Goal: Task Accomplishment & Management: Use online tool/utility

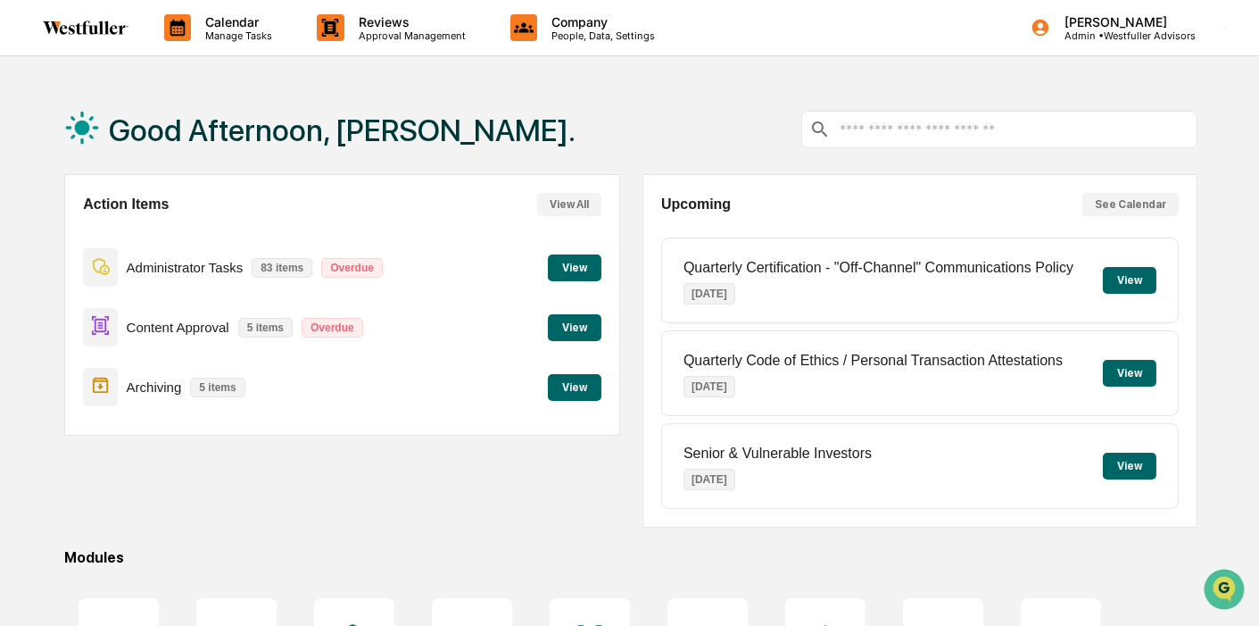
click at [571, 267] on button "View" at bounding box center [575, 267] width 54 height 27
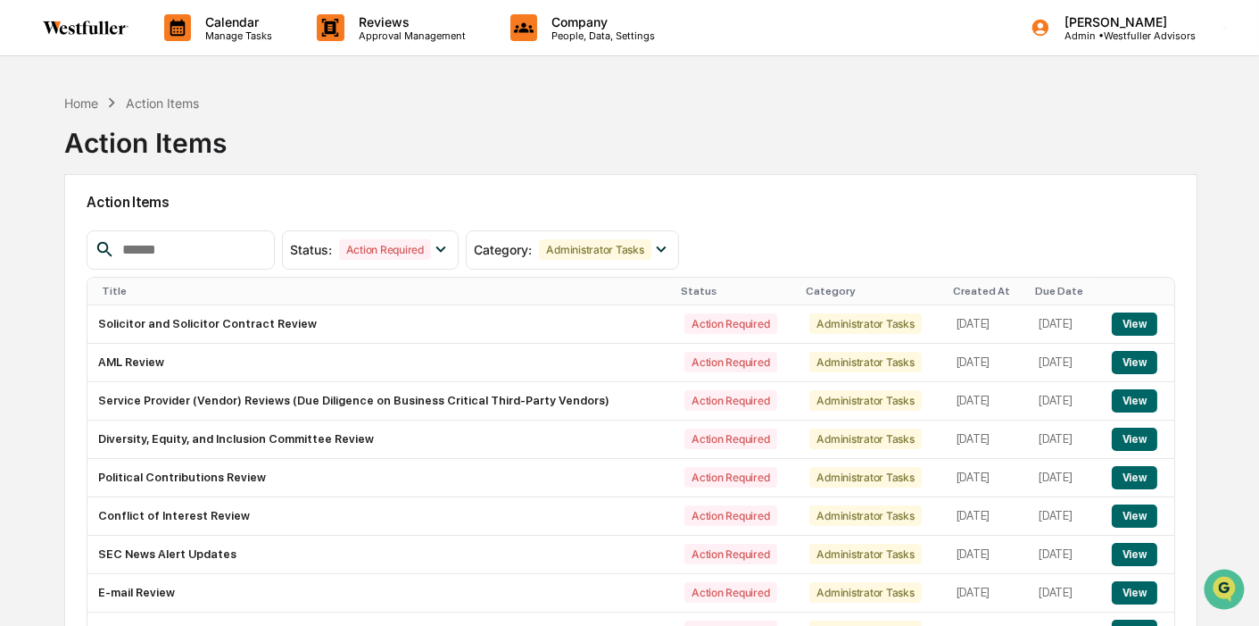
click at [73, 11] on link at bounding box center [96, 27] width 107 height 55
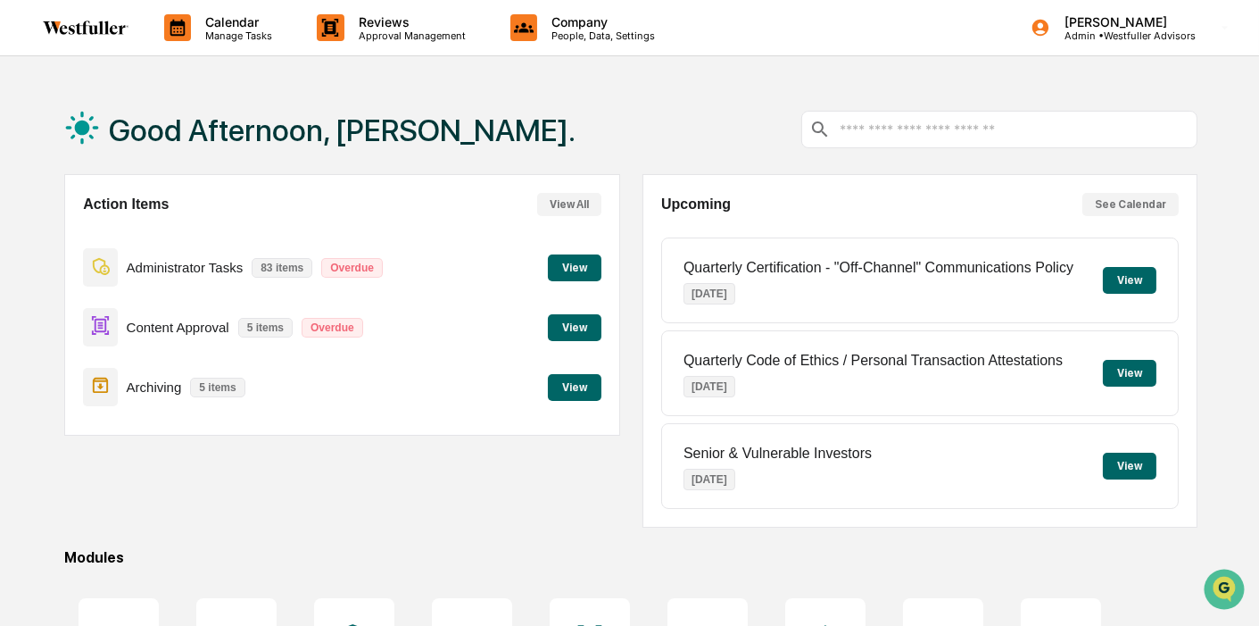
click at [577, 386] on button "View" at bounding box center [575, 387] width 54 height 27
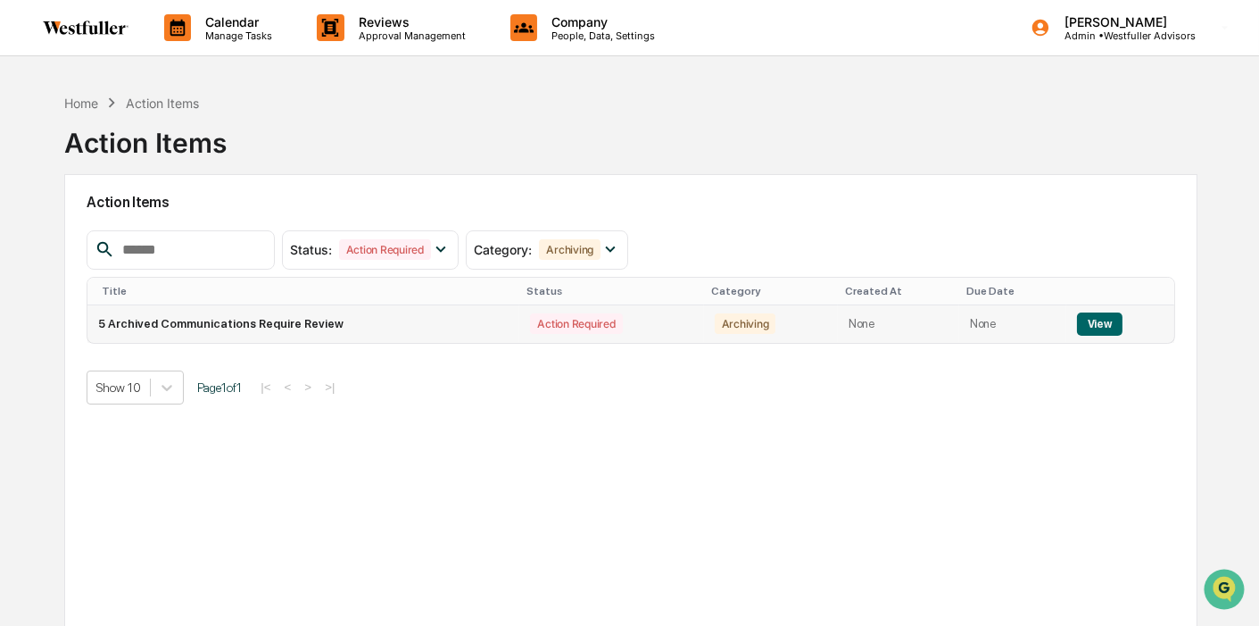
click at [1084, 319] on button "View" at bounding box center [1100, 323] width 46 height 23
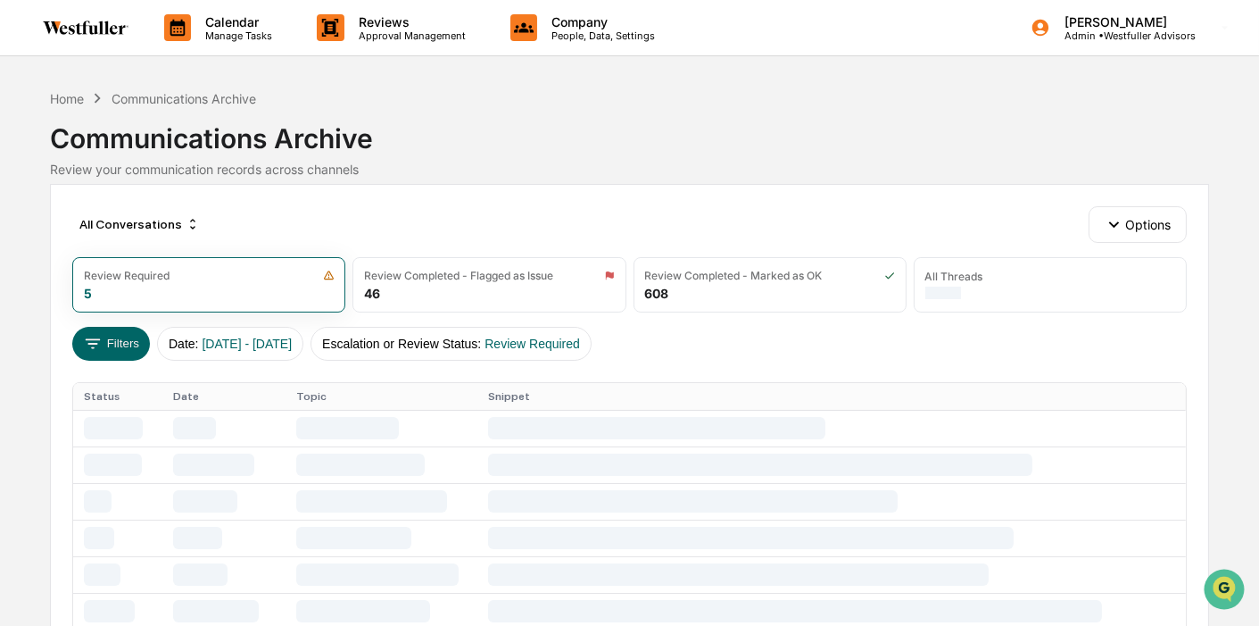
scroll to position [104, 0]
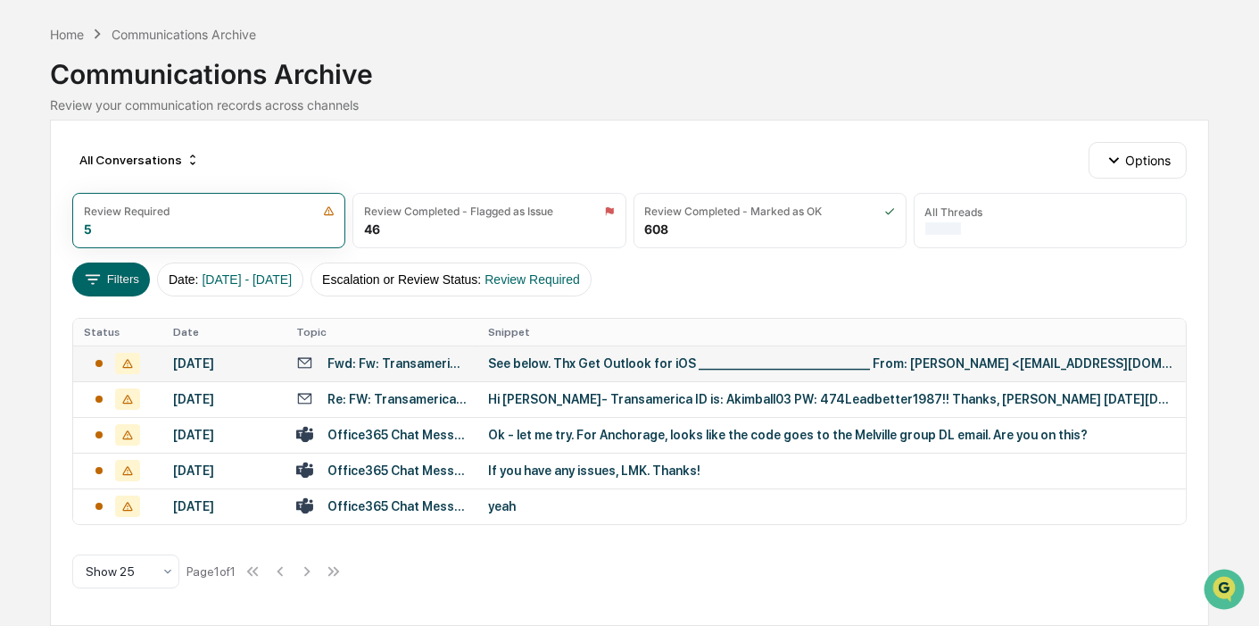
click at [808, 356] on div "See below. Thx Get Outlook for iOS ________________________________ From: [PERS…" at bounding box center [831, 363] width 687 height 14
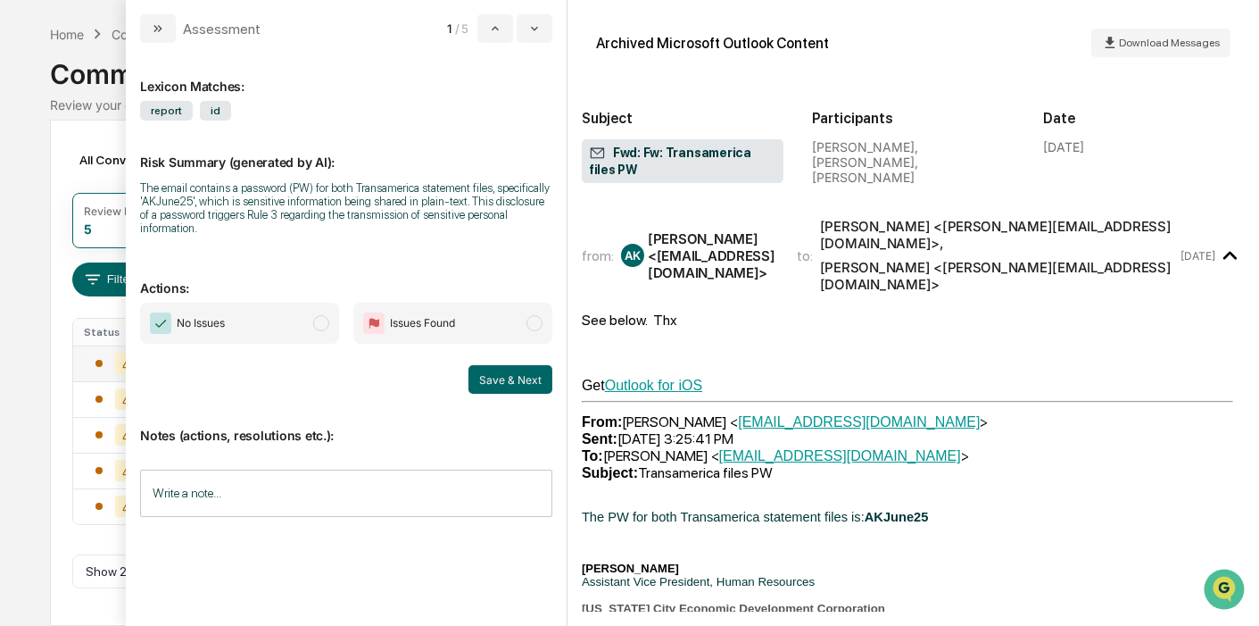
click at [1024, 371] on div "Get Outlook for iOS From: [PERSON_NAME] < [EMAIL_ADDRESS][DOMAIN_NAME] > Sent: …" at bounding box center [913, 519] width 663 height 348
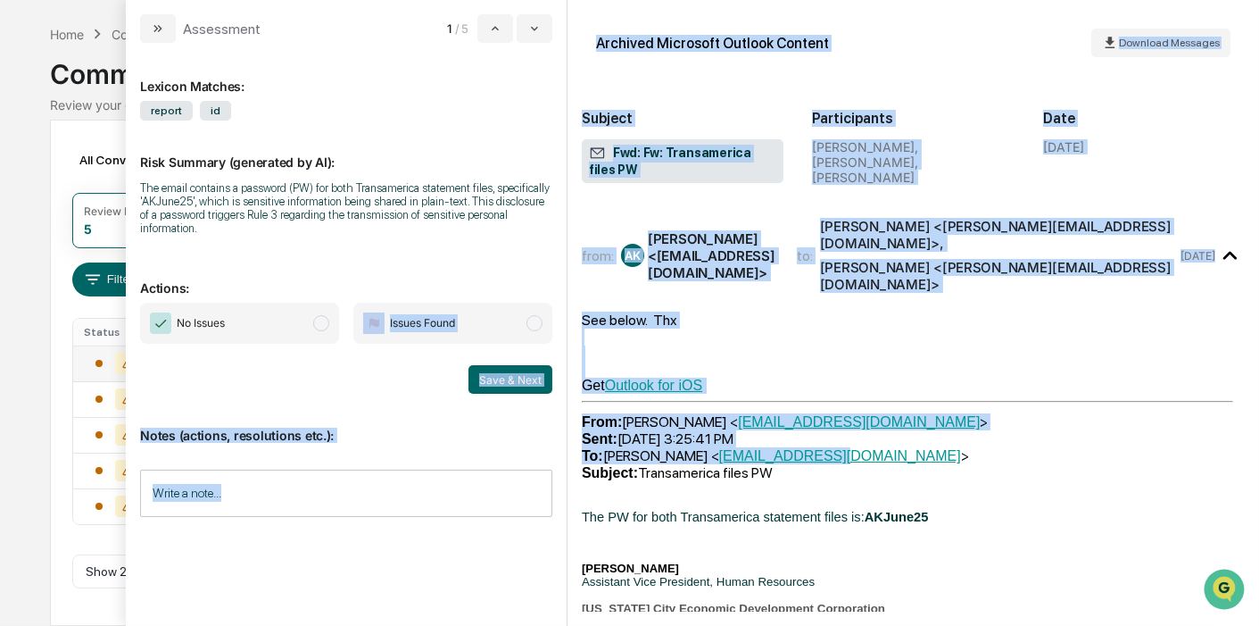
drag, startPoint x: 254, startPoint y: 310, endPoint x: 812, endPoint y: 417, distance: 567.9
click at [812, 417] on div "Assessment 1 / 5 Lexicon Matches: report id Risk Summary (generated by AI): The…" at bounding box center [692, 313] width 1133 height 626
click at [1034, 377] on div "Get Outlook for iOS" at bounding box center [913, 385] width 663 height 16
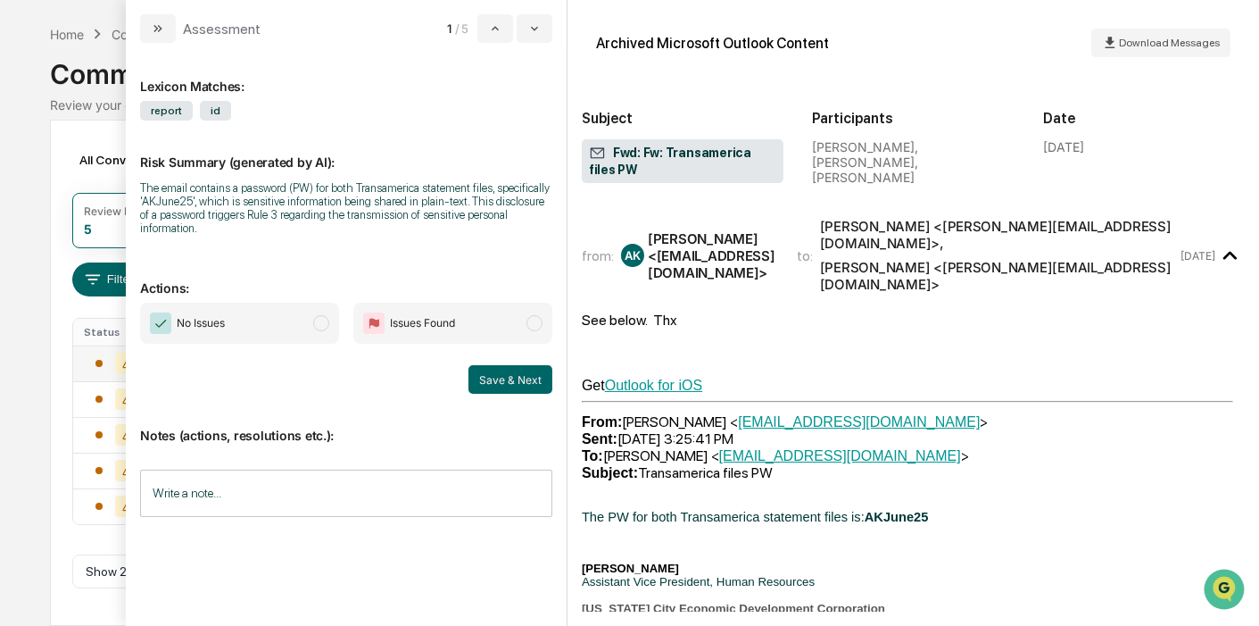
scroll to position [104, 0]
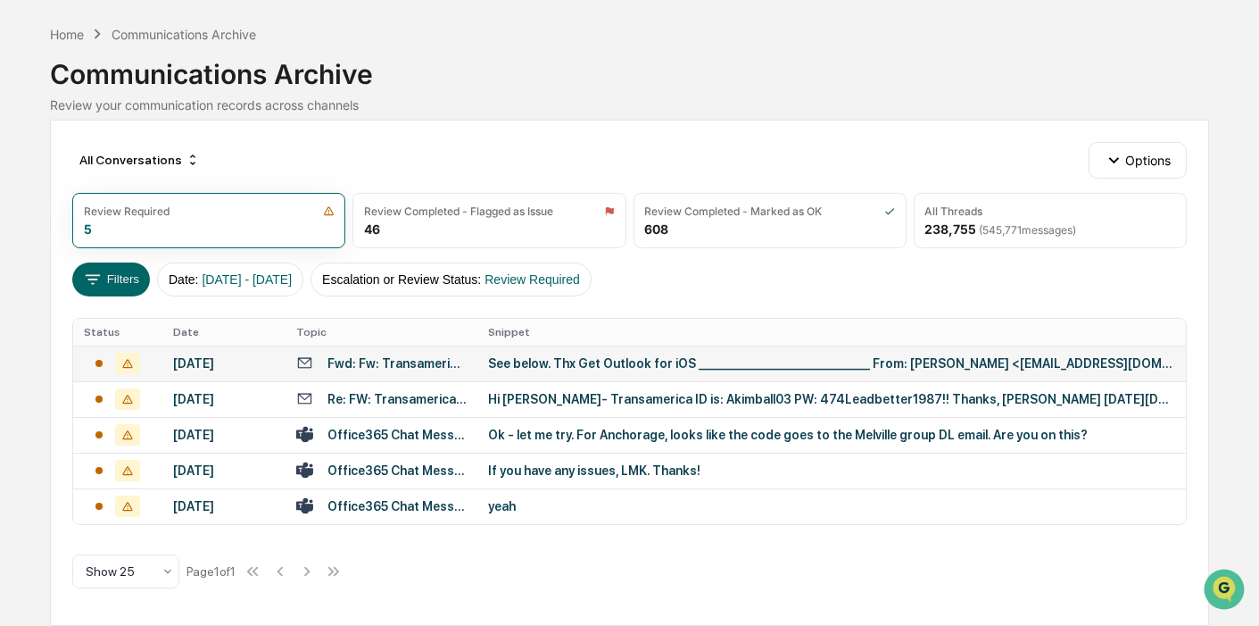
click at [37, 156] on div "Calendar Manage Tasks Reviews Approval Management Company People, Data, Setting…" at bounding box center [629, 281] width 1259 height 690
click at [452, 356] on div "Fwd: Fw: Transamerica files PW" at bounding box center [397, 363] width 139 height 14
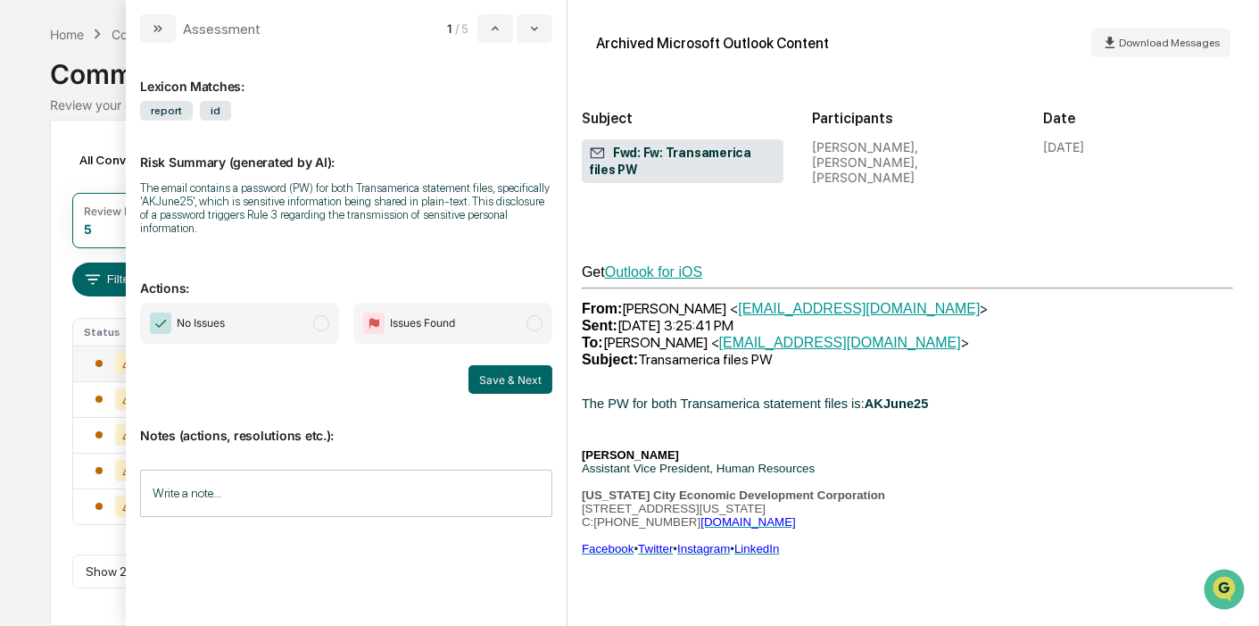
scroll to position [116, 0]
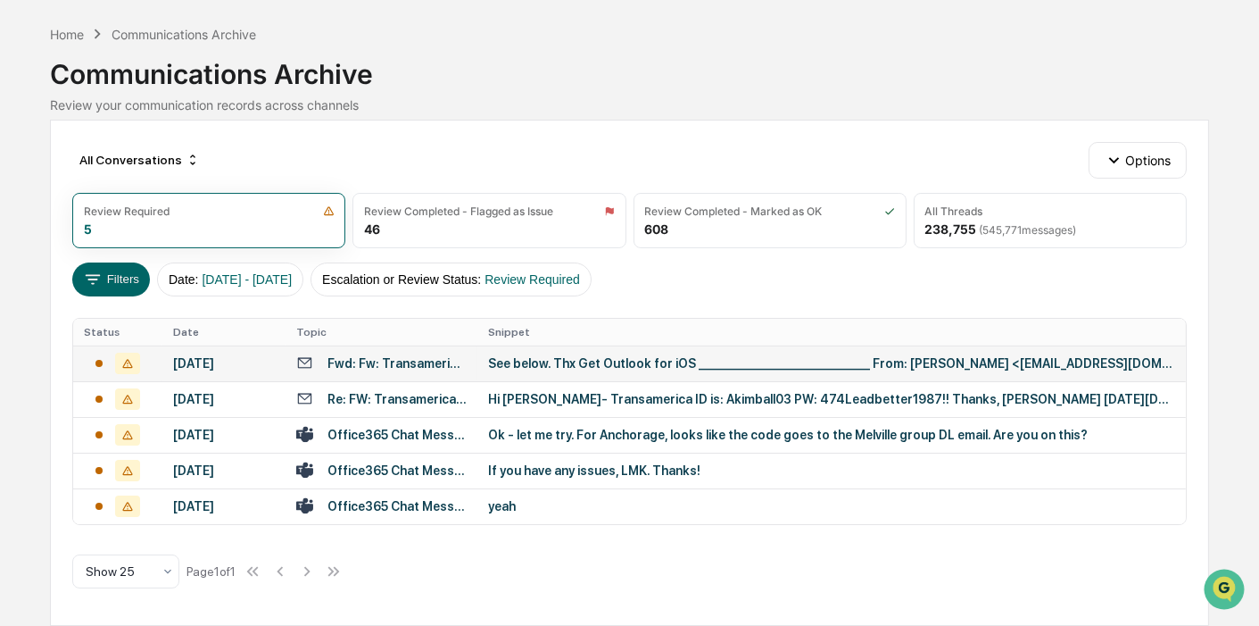
click at [24, 189] on div "Calendar Manage Tasks Reviews Approval Management Company People, Data, Setting…" at bounding box center [629, 281] width 1259 height 690
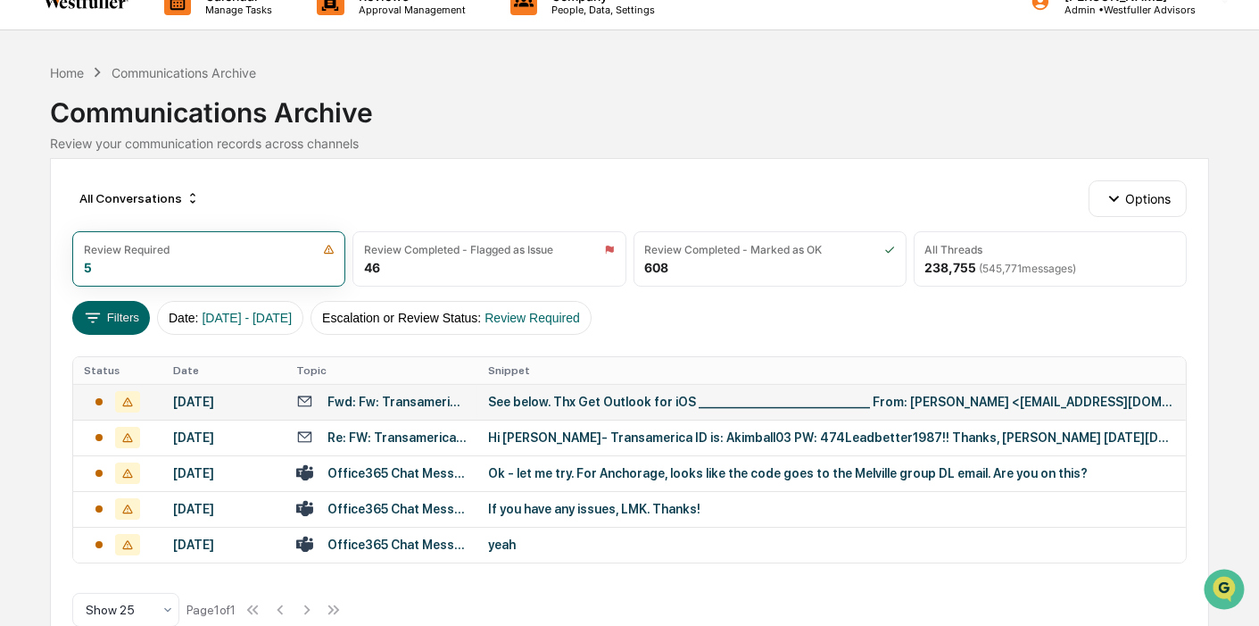
scroll to position [104, 0]
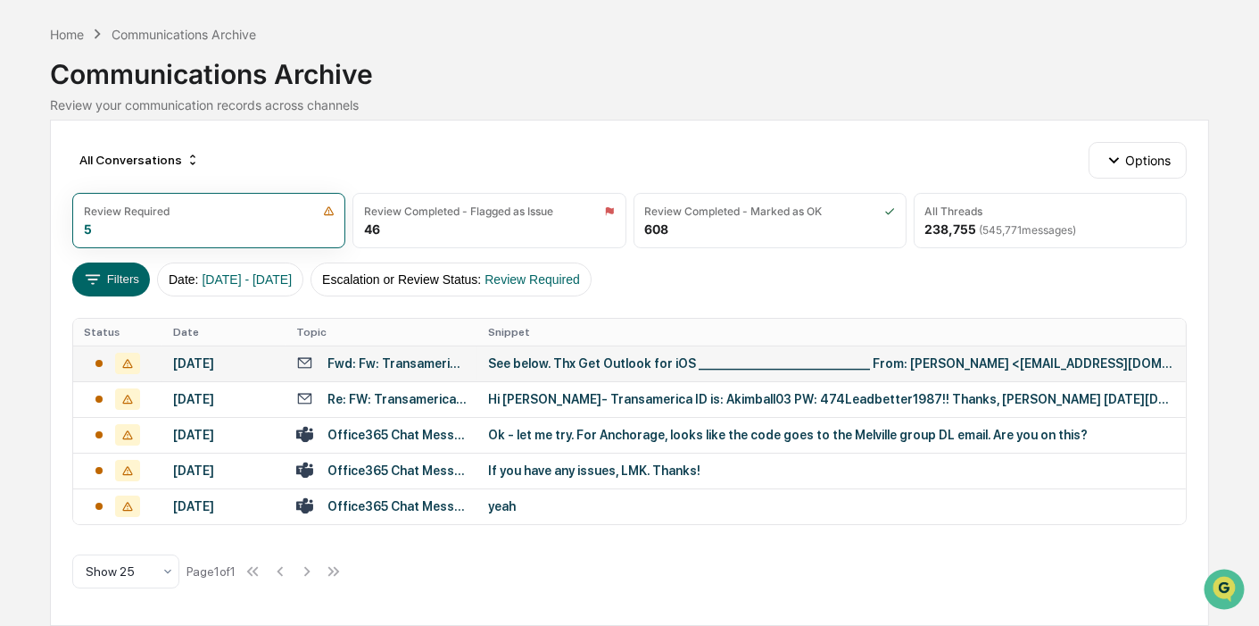
click at [446, 356] on div "Fwd: Fw: Transamerica files PW" at bounding box center [397, 363] width 139 height 14
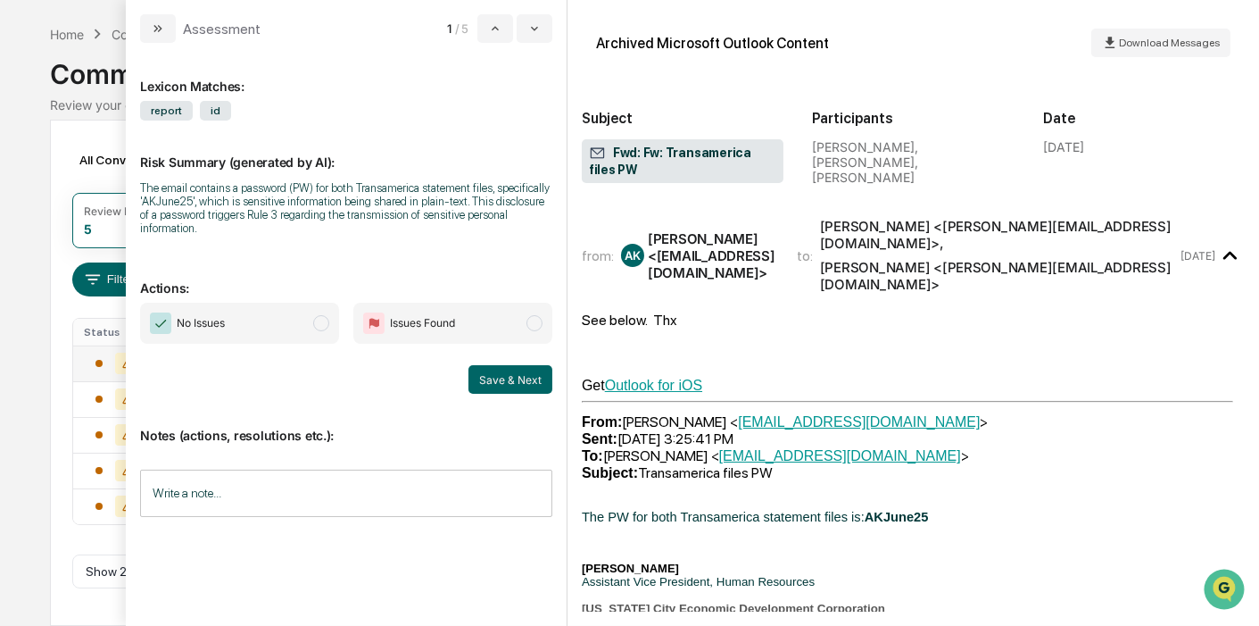
click at [310, 303] on span "No Issues" at bounding box center [239, 323] width 199 height 41
click at [521, 365] on button "Save & Next" at bounding box center [511, 379] width 84 height 29
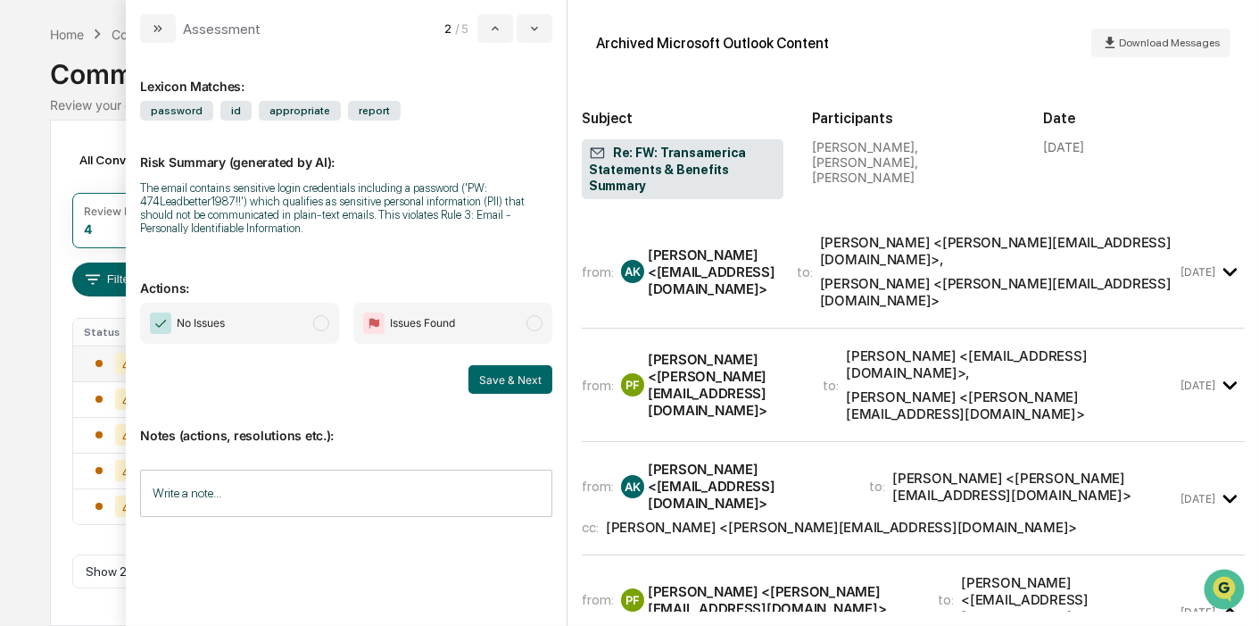
click at [901, 275] on div "[PERSON_NAME] <[PERSON_NAME][EMAIL_ADDRESS][DOMAIN_NAME]>" at bounding box center [999, 292] width 358 height 34
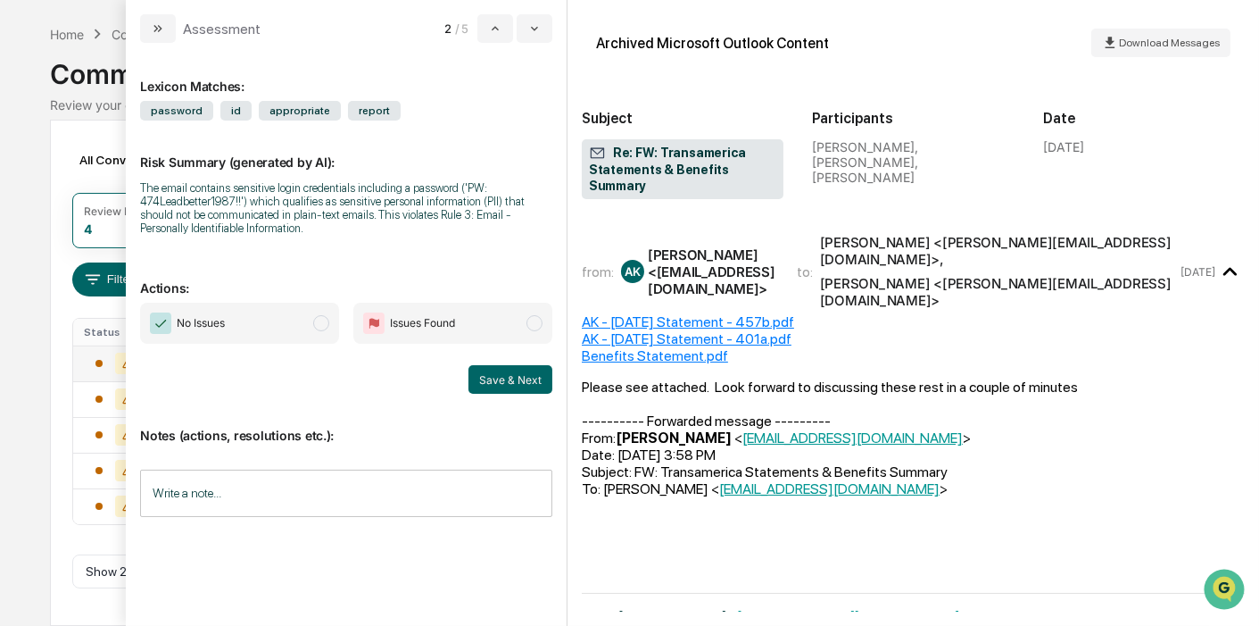
click at [901, 275] on div "[PERSON_NAME] <[PERSON_NAME][EMAIL_ADDRESS][DOMAIN_NAME]>" at bounding box center [999, 292] width 358 height 34
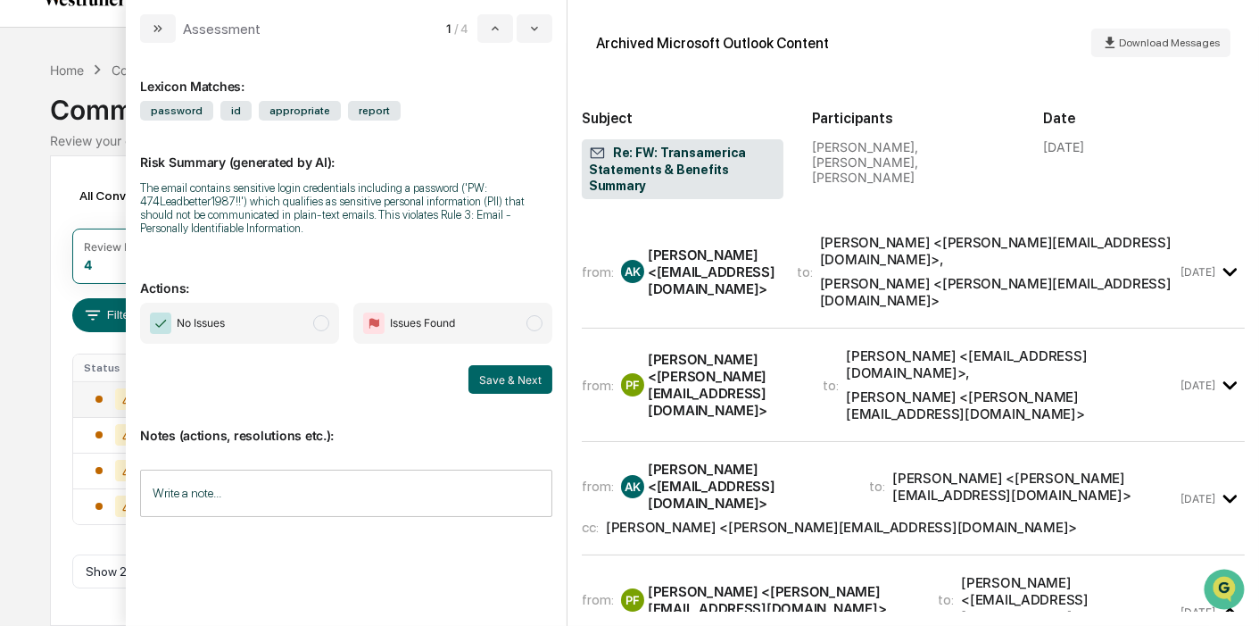
click at [839, 377] on span "to:" at bounding box center [831, 385] width 16 height 17
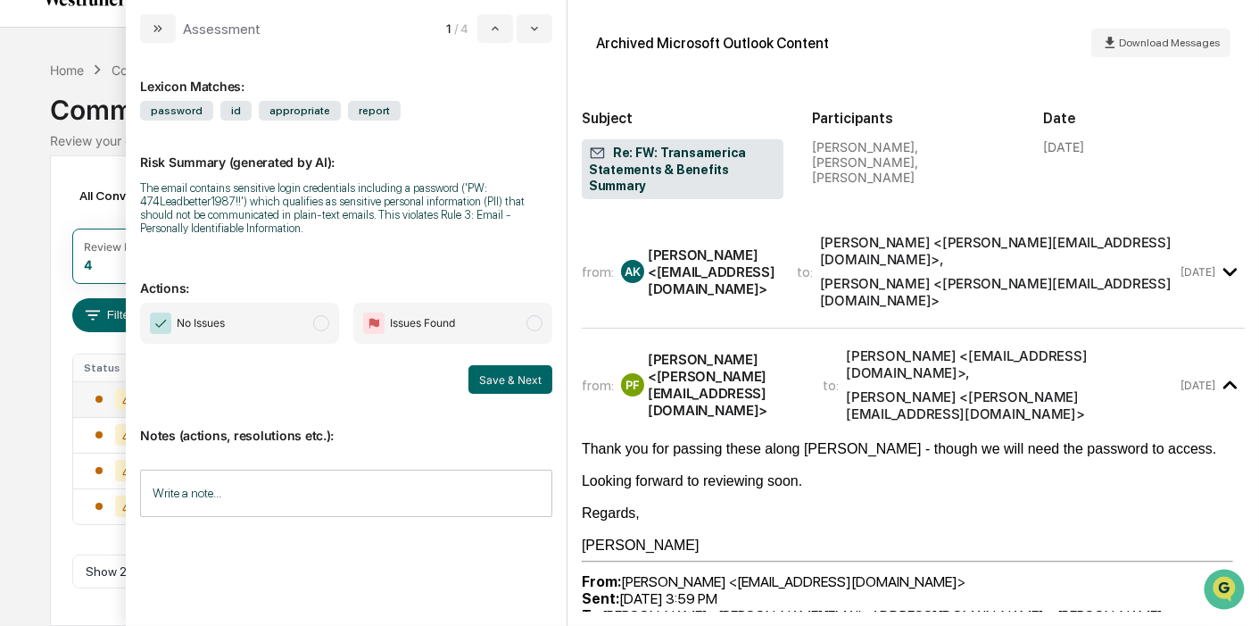
scroll to position [0, 0]
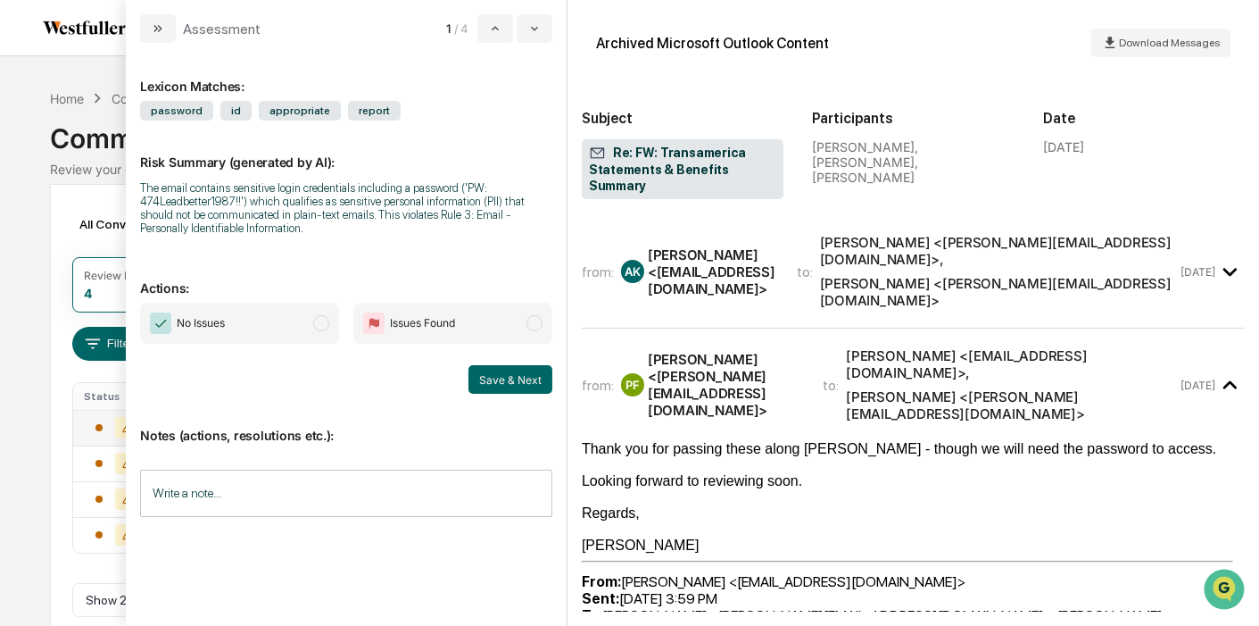
click at [903, 235] on span "[PERSON_NAME] <[PERSON_NAME][EMAIL_ADDRESS][DOMAIN_NAME]> , [PERSON_NAME] <[PER…" at bounding box center [999, 271] width 358 height 75
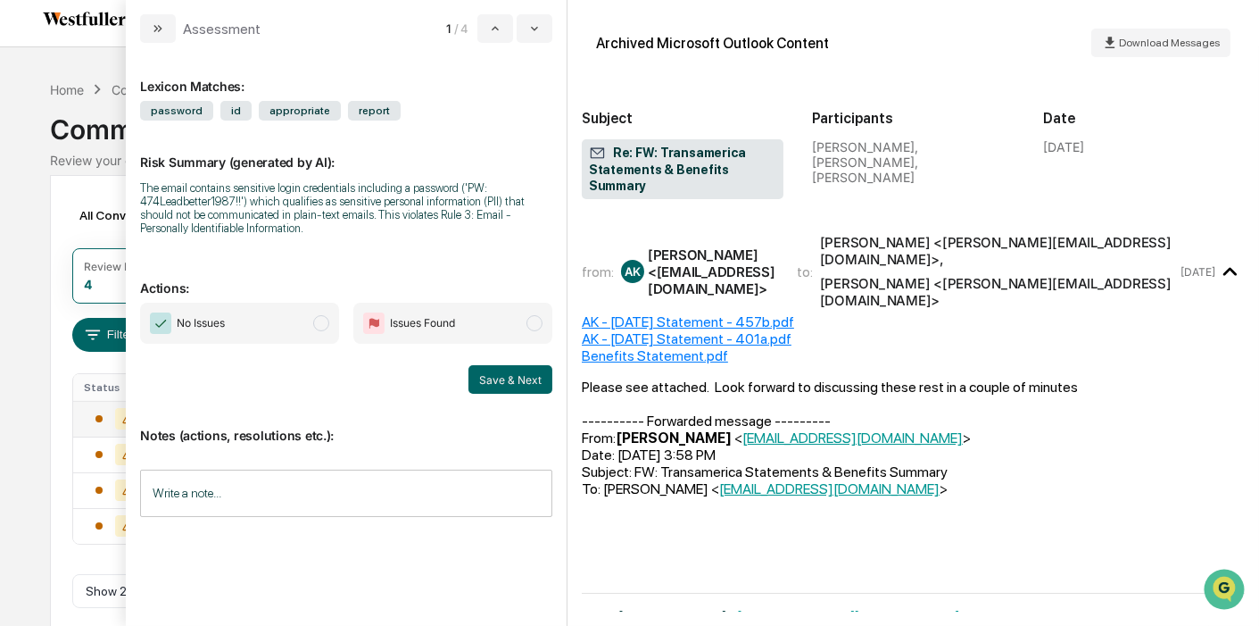
scroll to position [30, 0]
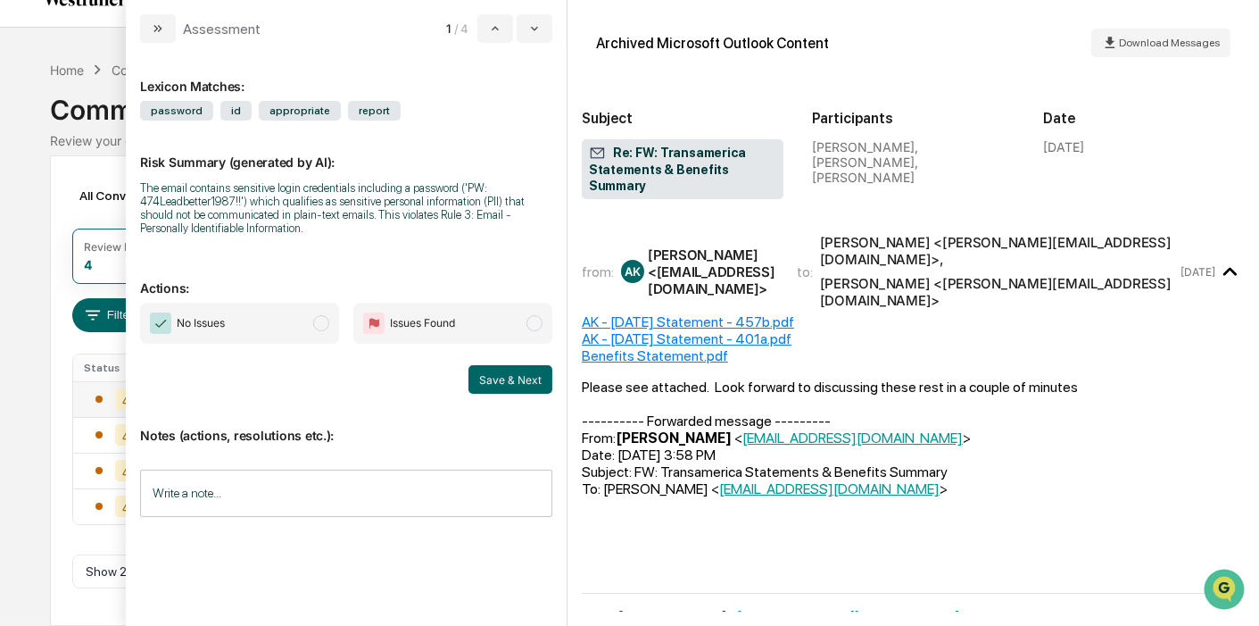
click at [1069, 275] on div "[PERSON_NAME] <[PERSON_NAME][EMAIL_ADDRESS][DOMAIN_NAME]>" at bounding box center [999, 292] width 358 height 34
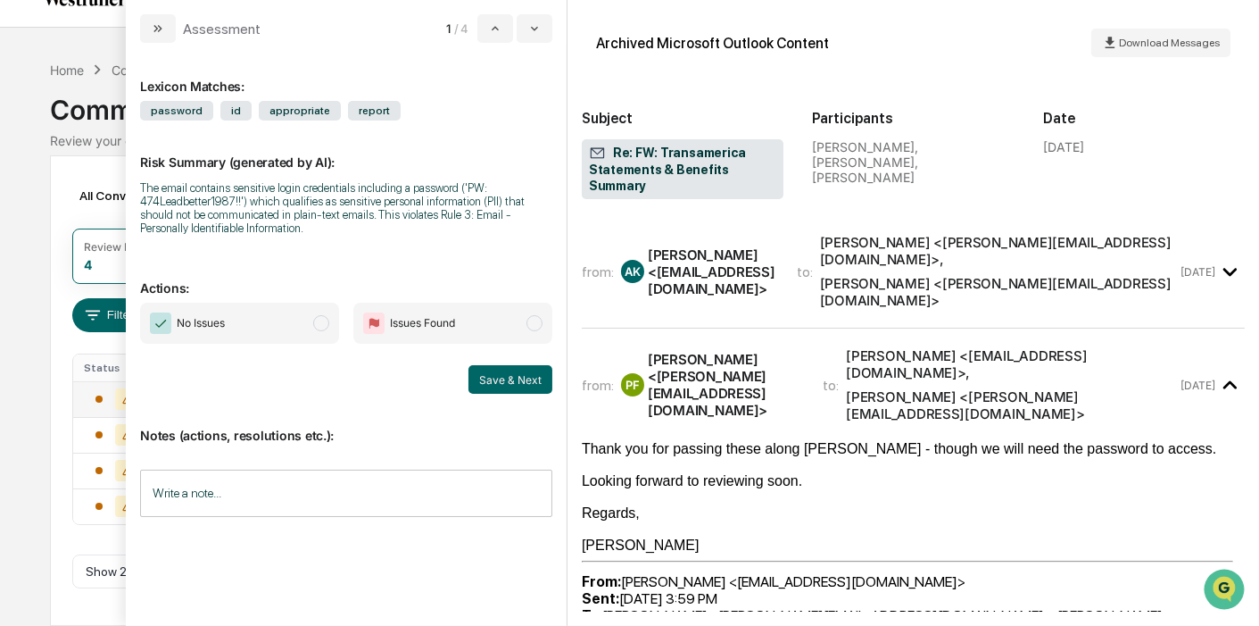
click at [1069, 275] on div "[PERSON_NAME] <[PERSON_NAME][EMAIL_ADDRESS][DOMAIN_NAME]>" at bounding box center [999, 292] width 358 height 34
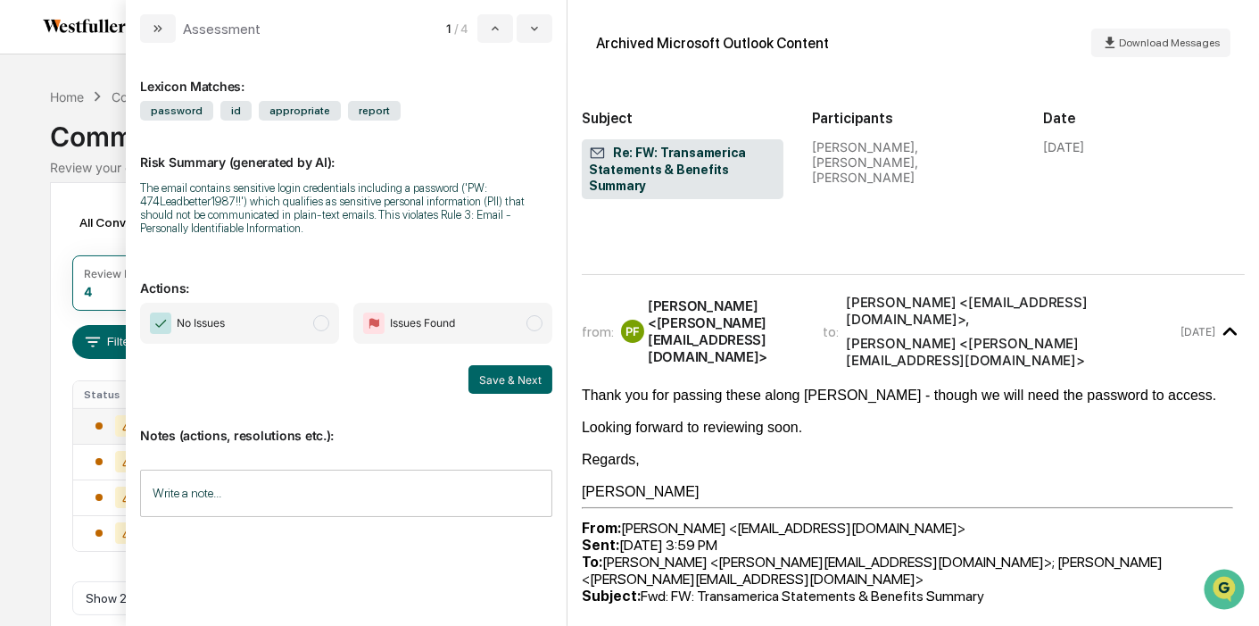
scroll to position [878, 0]
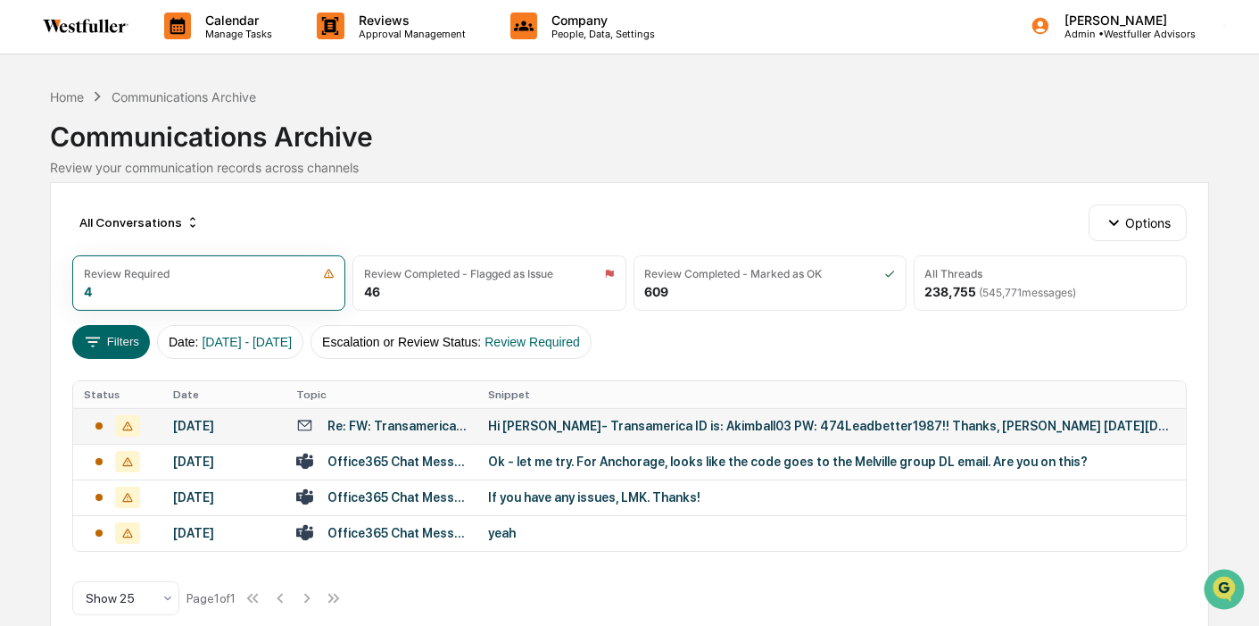
click at [11, 195] on div "Calendar Manage Tasks Reviews Approval Management Company People, Data, Setting…" at bounding box center [629, 325] width 1259 height 654
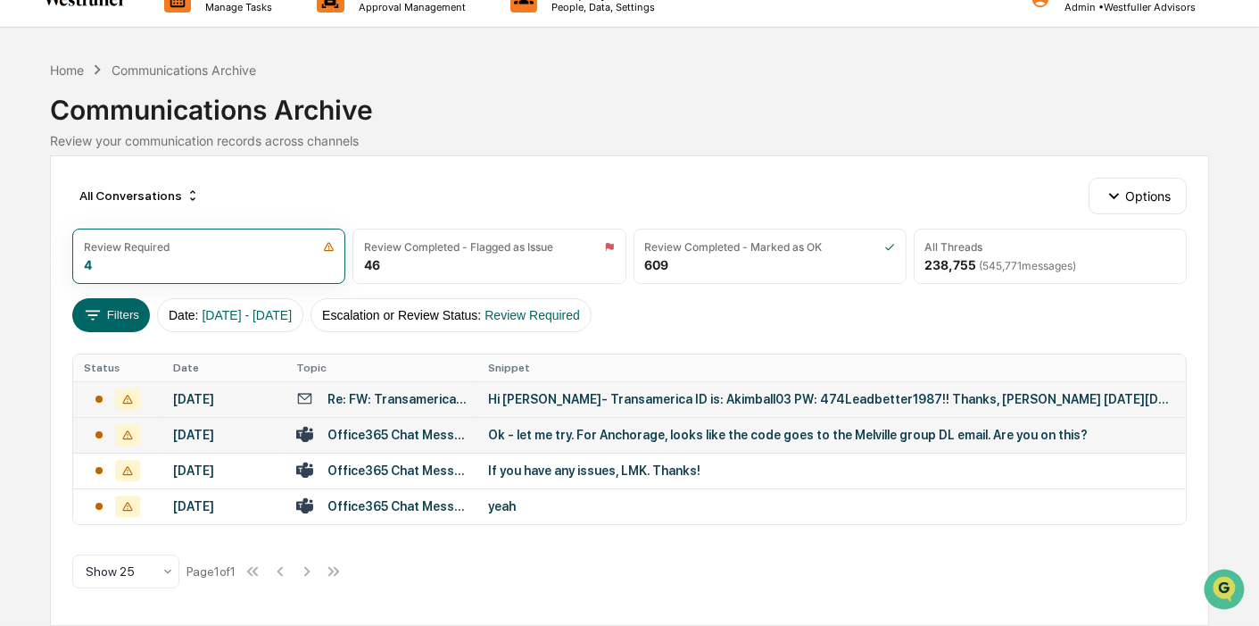
click at [533, 417] on td "Ok - let me try. For Anchorage, looks like the code goes to the Melville group …" at bounding box center [831, 435] width 709 height 36
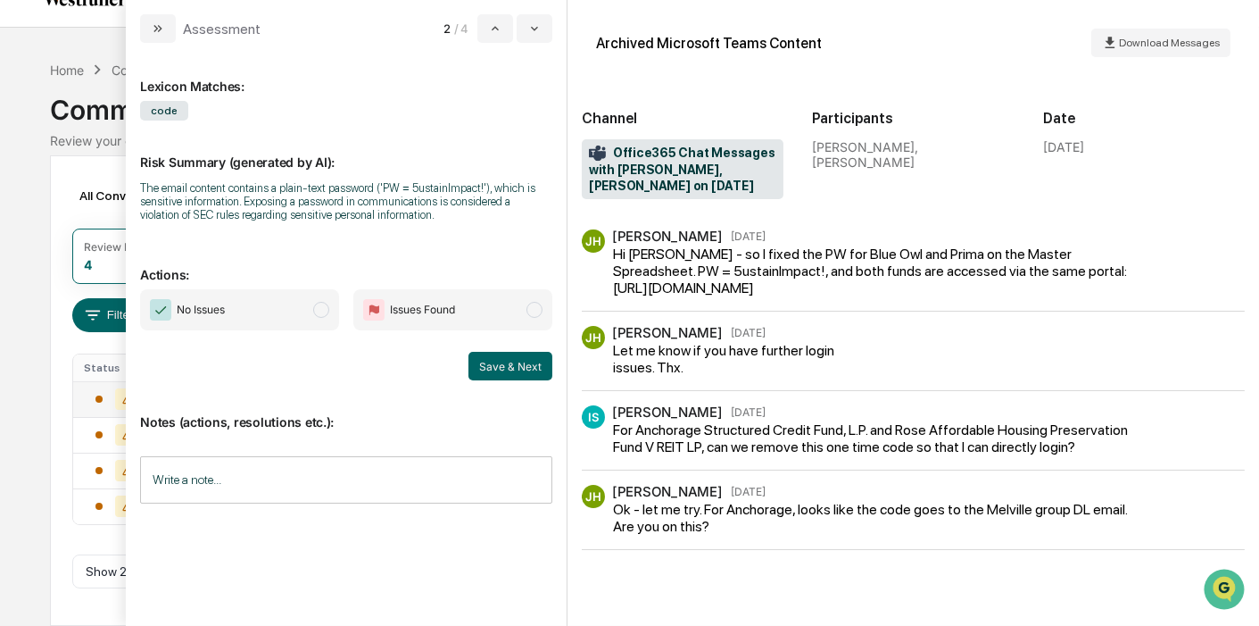
click at [788, 278] on div "Hi [PERSON_NAME] - so I fixed the PW for Blue Owl and Prima on the Master Sprea…" at bounding box center [878, 270] width 530 height 51
click at [326, 314] on span "modal" at bounding box center [321, 310] width 16 height 16
click at [522, 369] on button "Save & Next" at bounding box center [511, 366] width 84 height 29
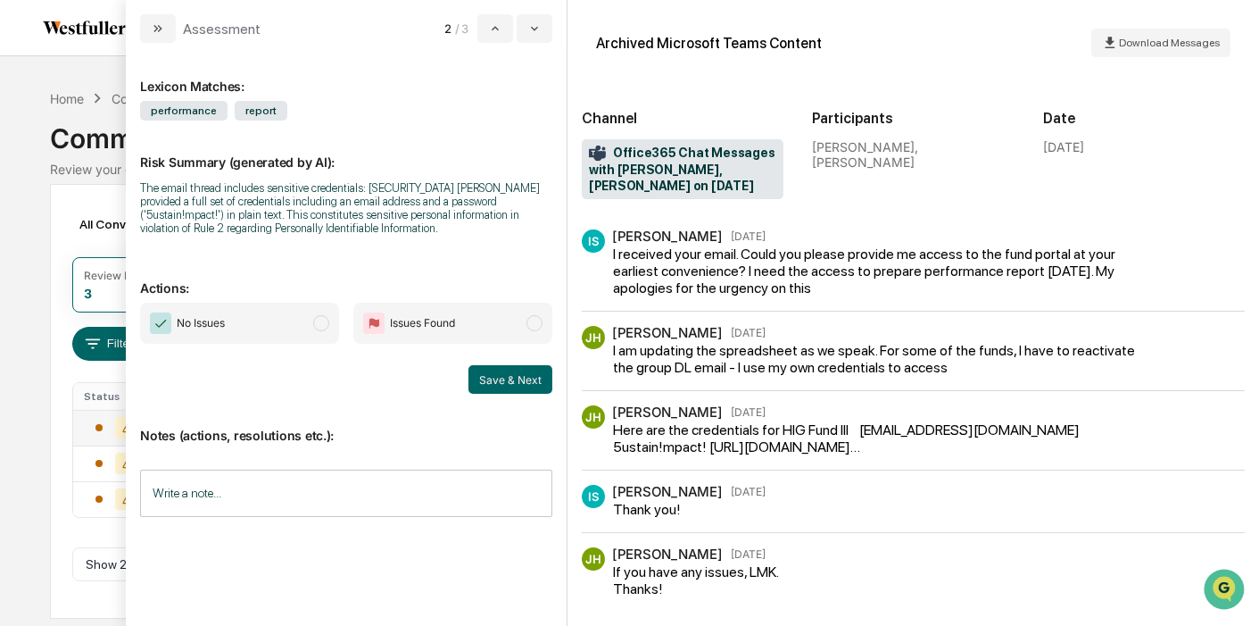
scroll to position [40, 0]
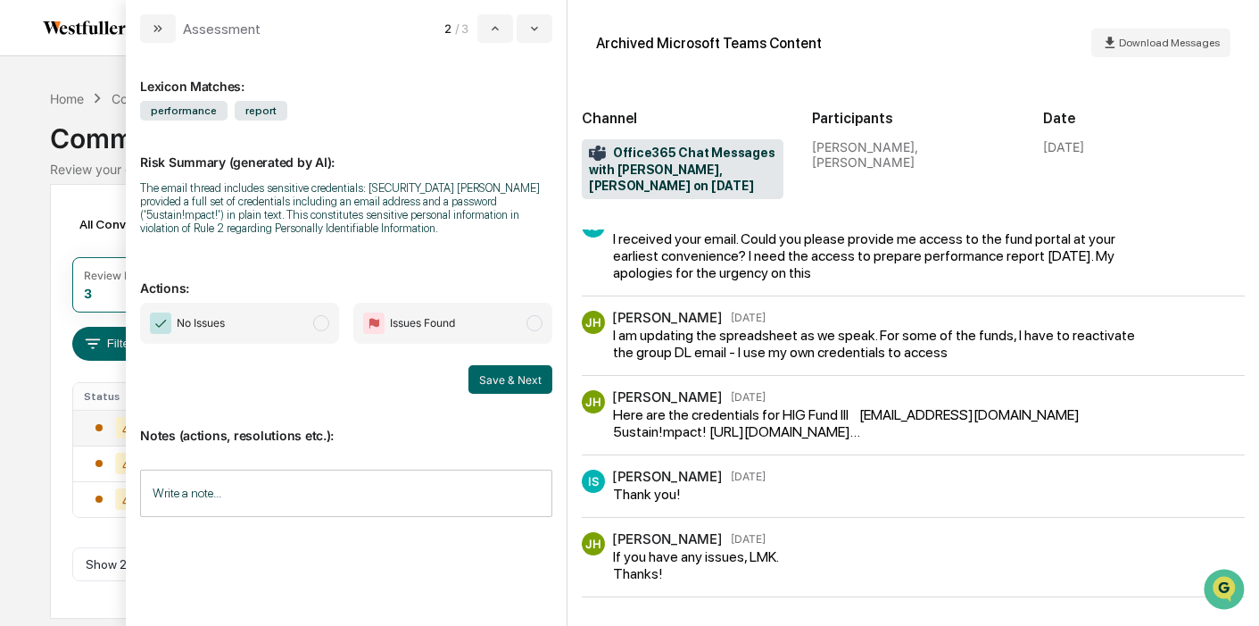
click at [321, 326] on span "modal" at bounding box center [321, 323] width 16 height 16
click at [533, 379] on button "Save & Next" at bounding box center [511, 379] width 84 height 29
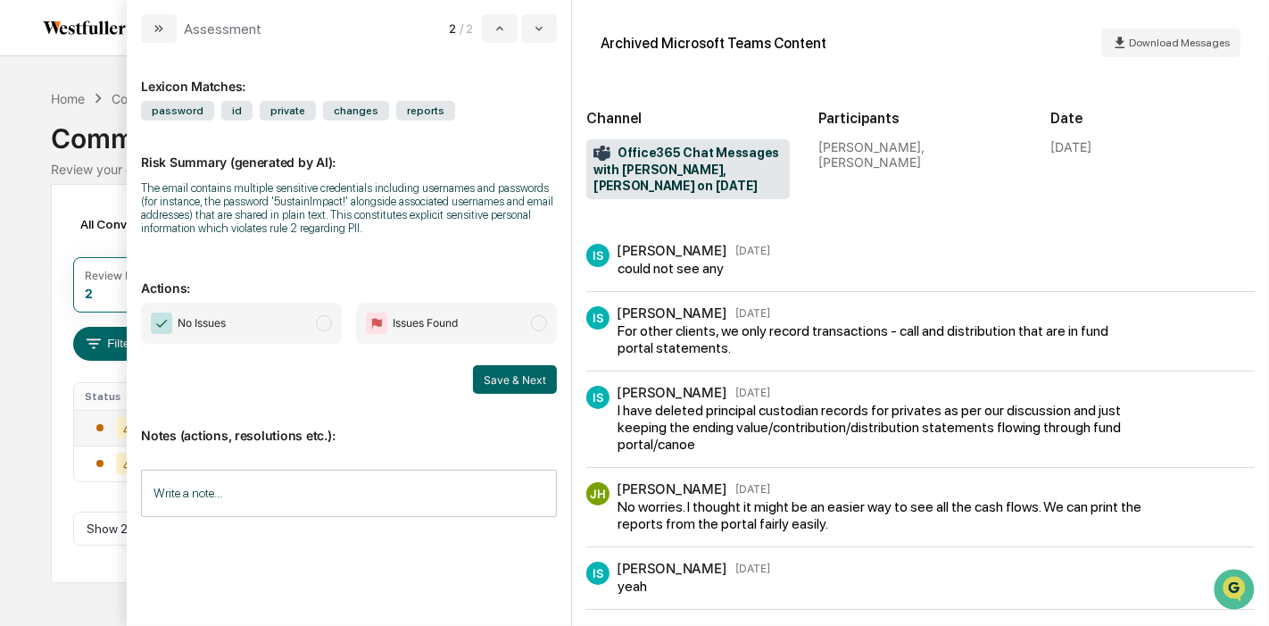
scroll to position [1310, 0]
click at [296, 336] on span "No Issues" at bounding box center [241, 323] width 201 height 41
click at [530, 386] on button "Save & Next" at bounding box center [515, 379] width 84 height 29
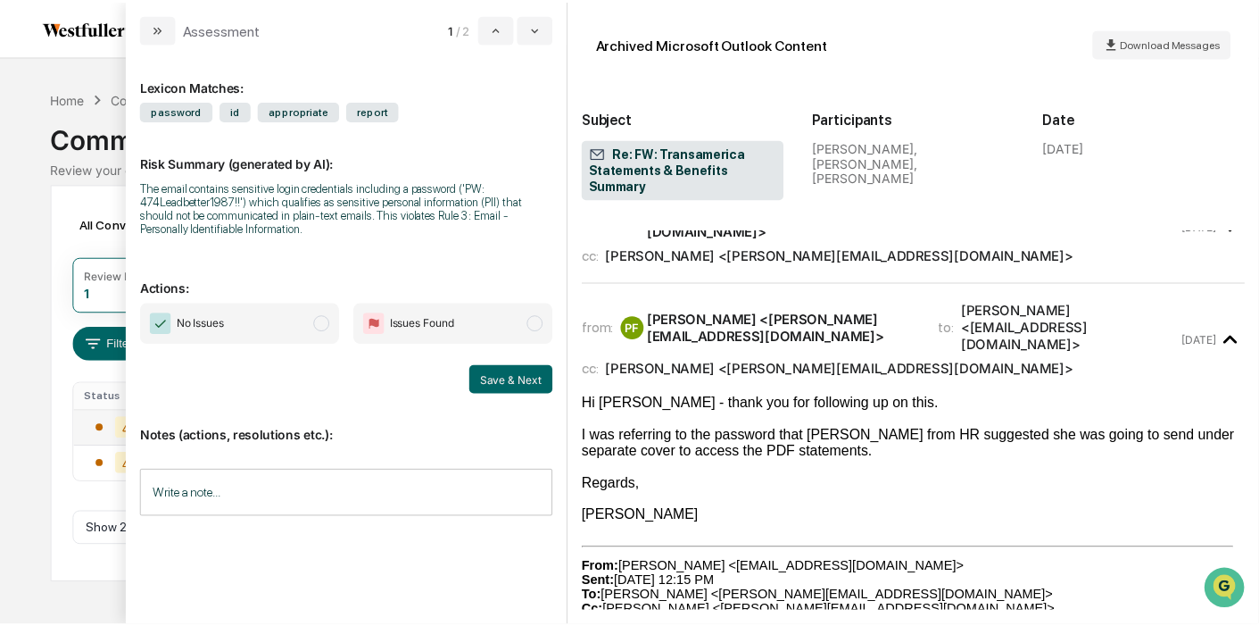
scroll to position [274, 0]
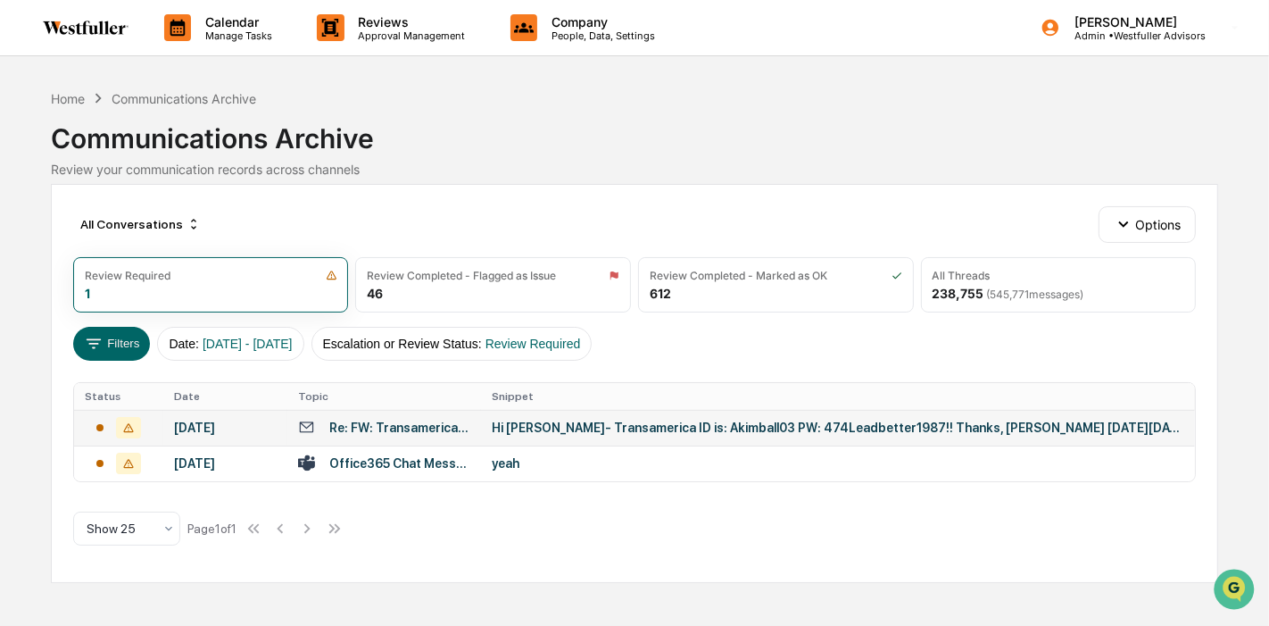
click at [26, 292] on div "Calendar Manage Tasks Reviews Approval Management Company People, Data, Setting…" at bounding box center [634, 313] width 1269 height 626
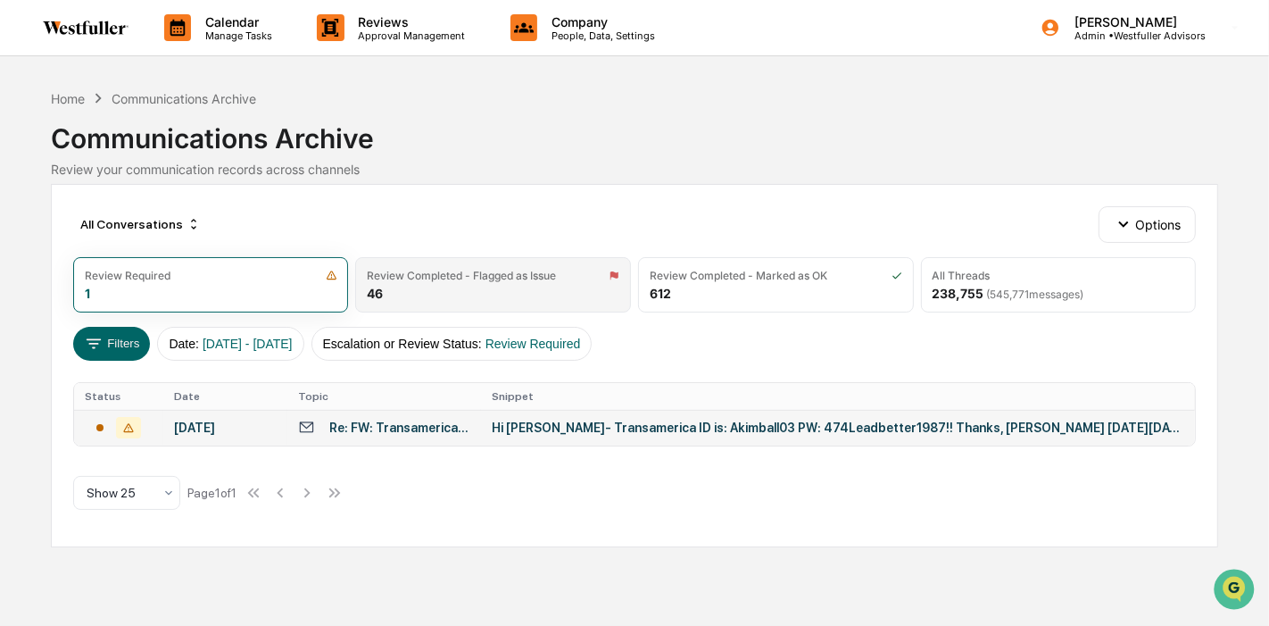
click at [545, 271] on div "Review Completed - Flagged as Issue" at bounding box center [461, 275] width 189 height 13
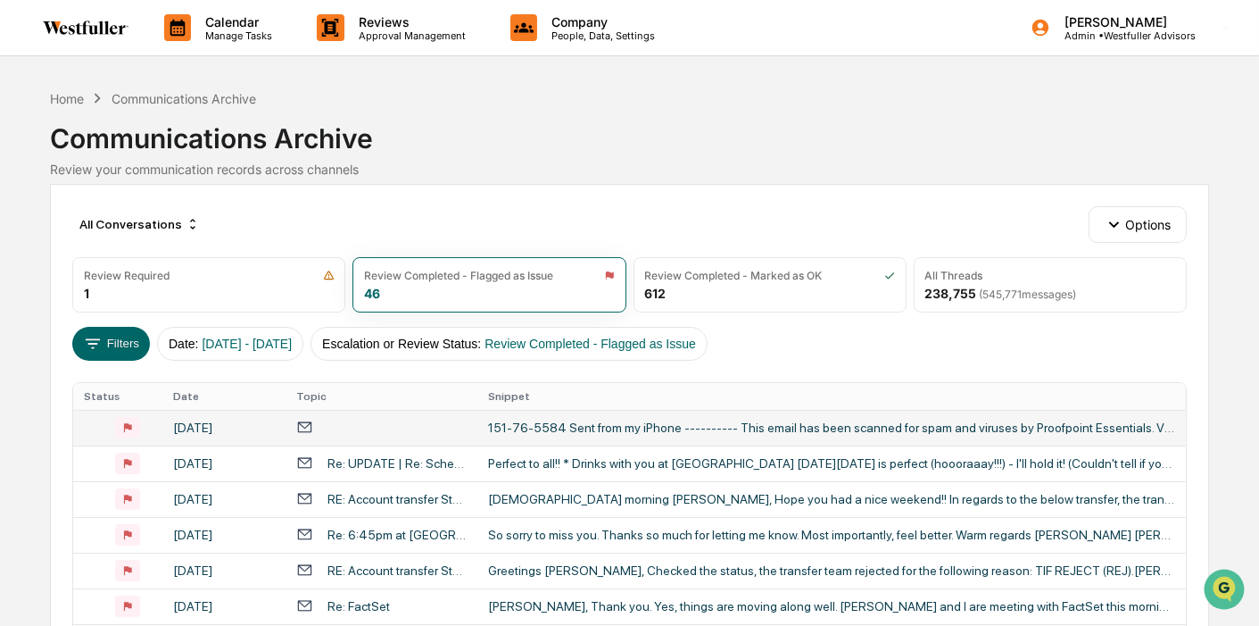
click at [593, 420] on div "151-76-5584 Sent from my iPhone ---------- This email has been scanned for spam…" at bounding box center [831, 427] width 687 height 14
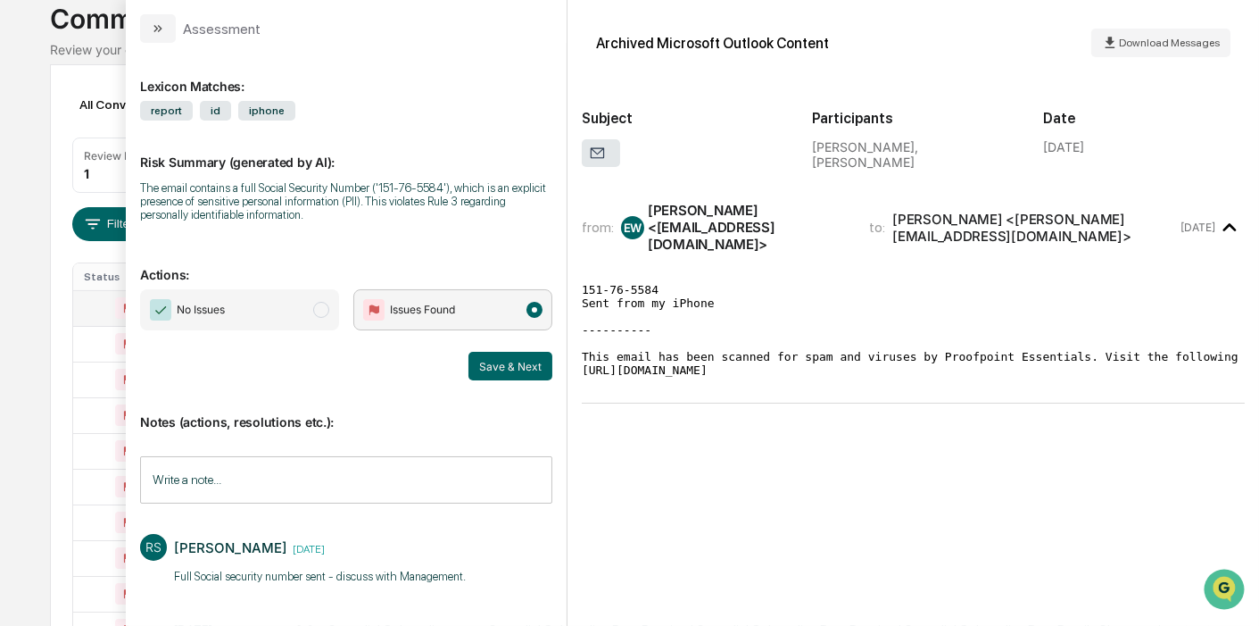
scroll to position [125, 0]
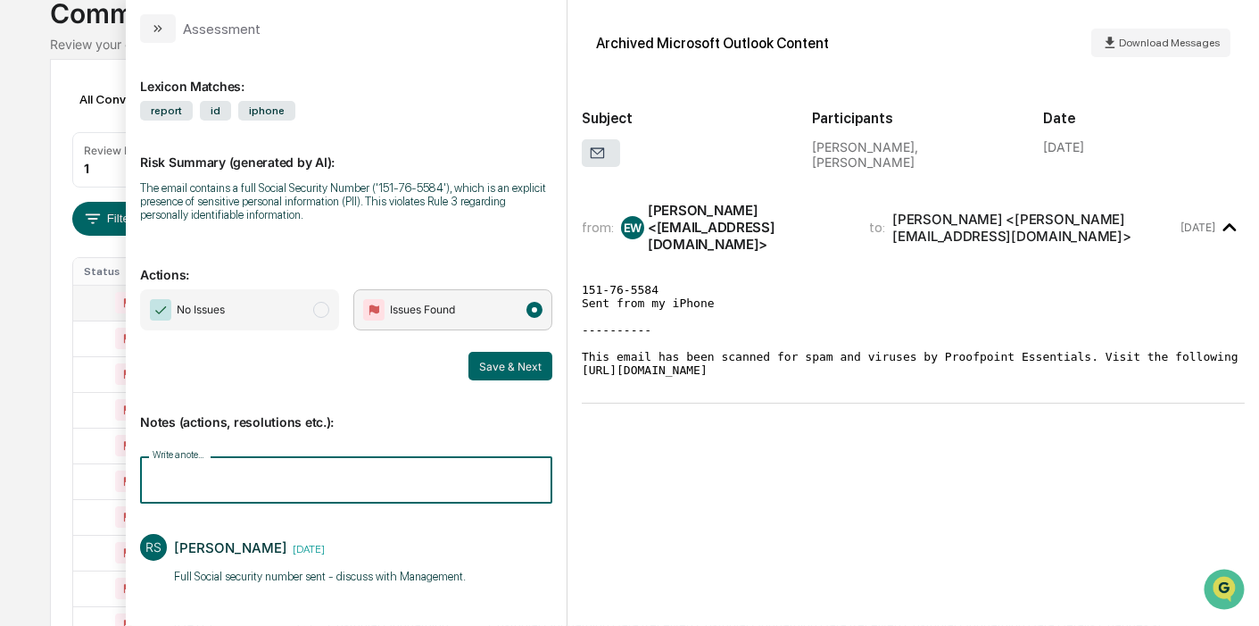
click at [399, 484] on input "Write a note..." at bounding box center [346, 479] width 412 height 47
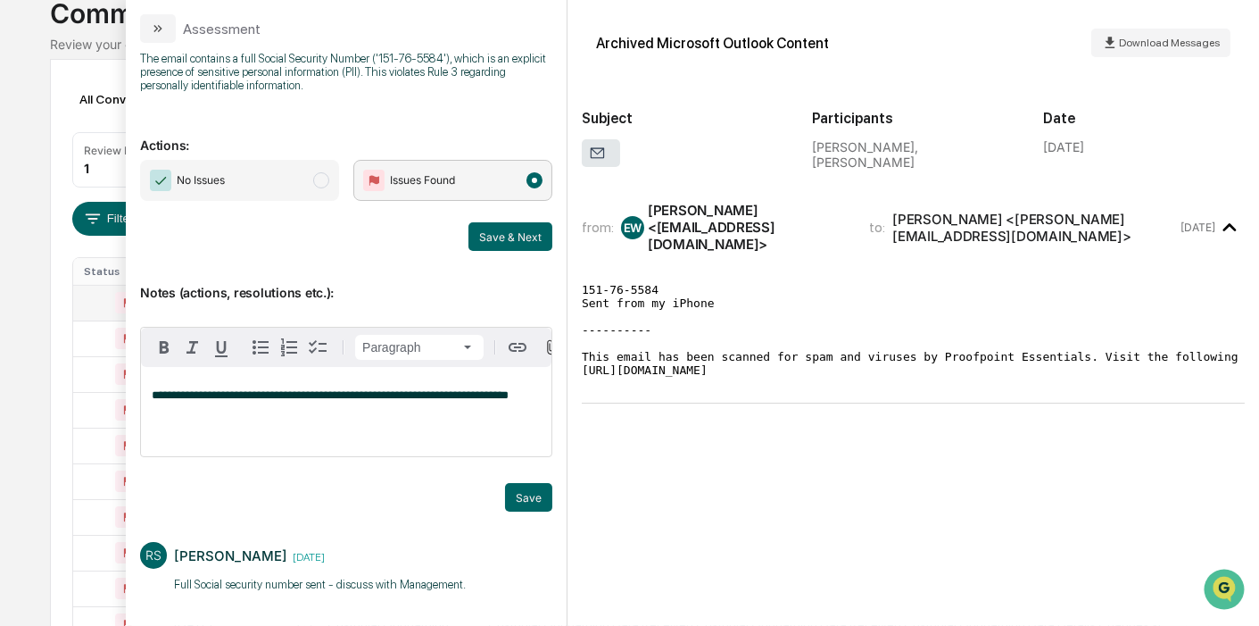
scroll to position [137, 0]
click at [513, 485] on button "Save" at bounding box center [528, 497] width 47 height 29
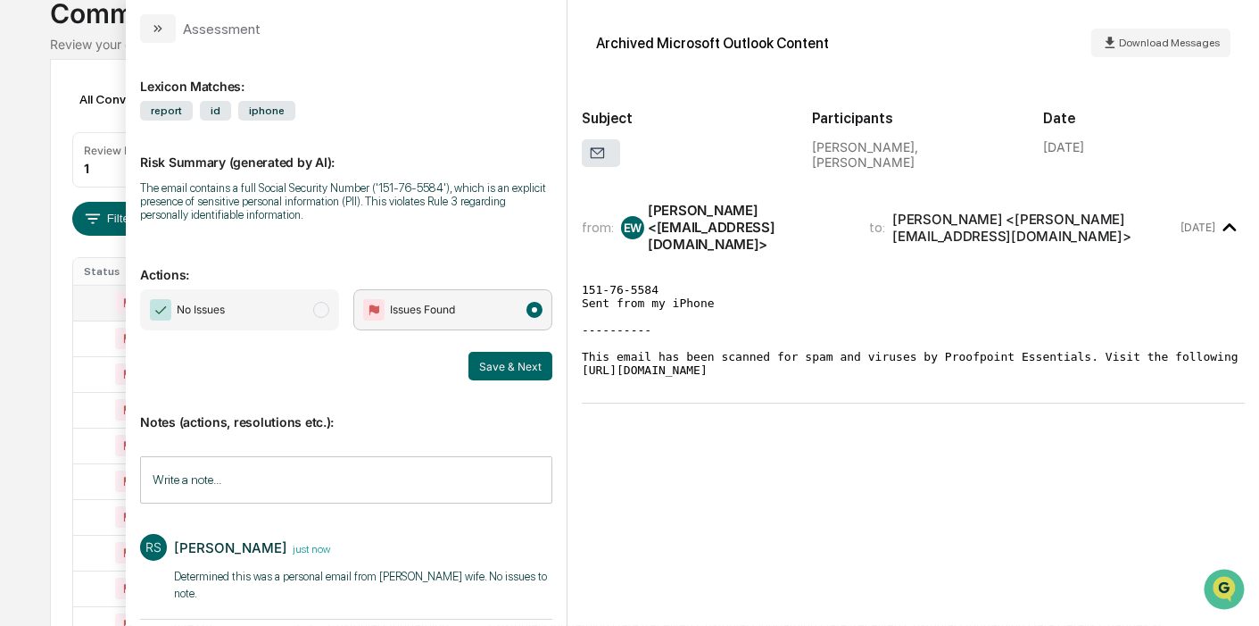
click at [326, 305] on span "No Issues" at bounding box center [239, 309] width 199 height 41
click at [501, 370] on button "Save & Next" at bounding box center [511, 366] width 84 height 29
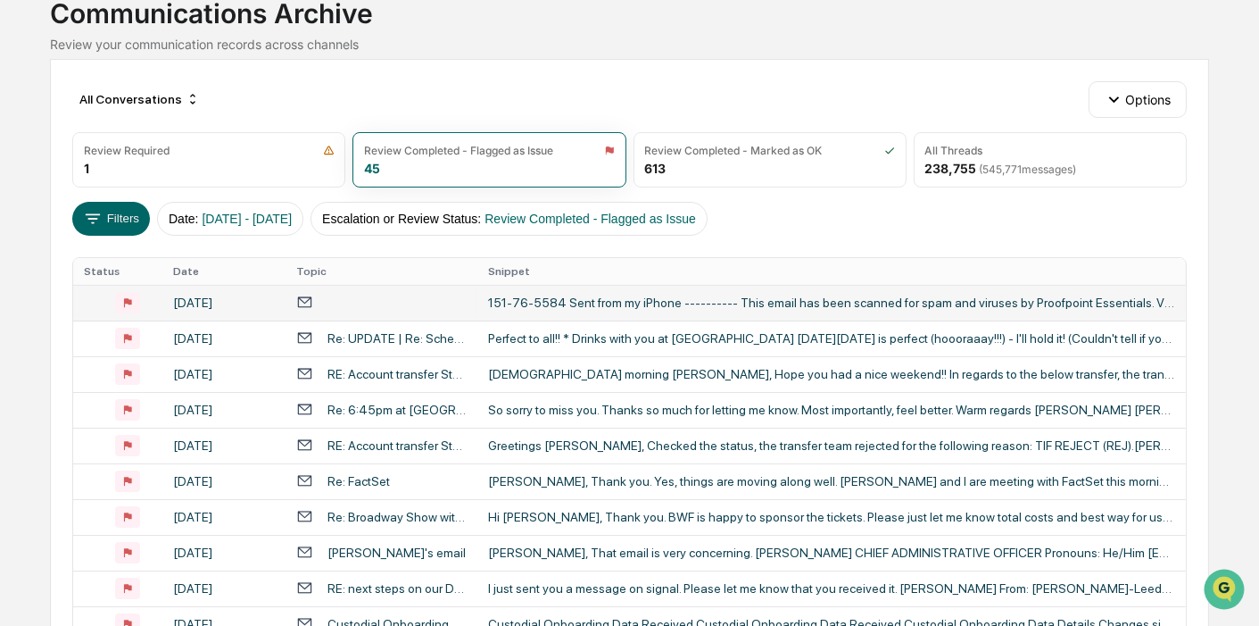
click at [24, 337] on div "Calendar Manage Tasks Reviews Approval Management Company People, Data, Setting…" at bounding box center [629, 577] width 1259 height 1404
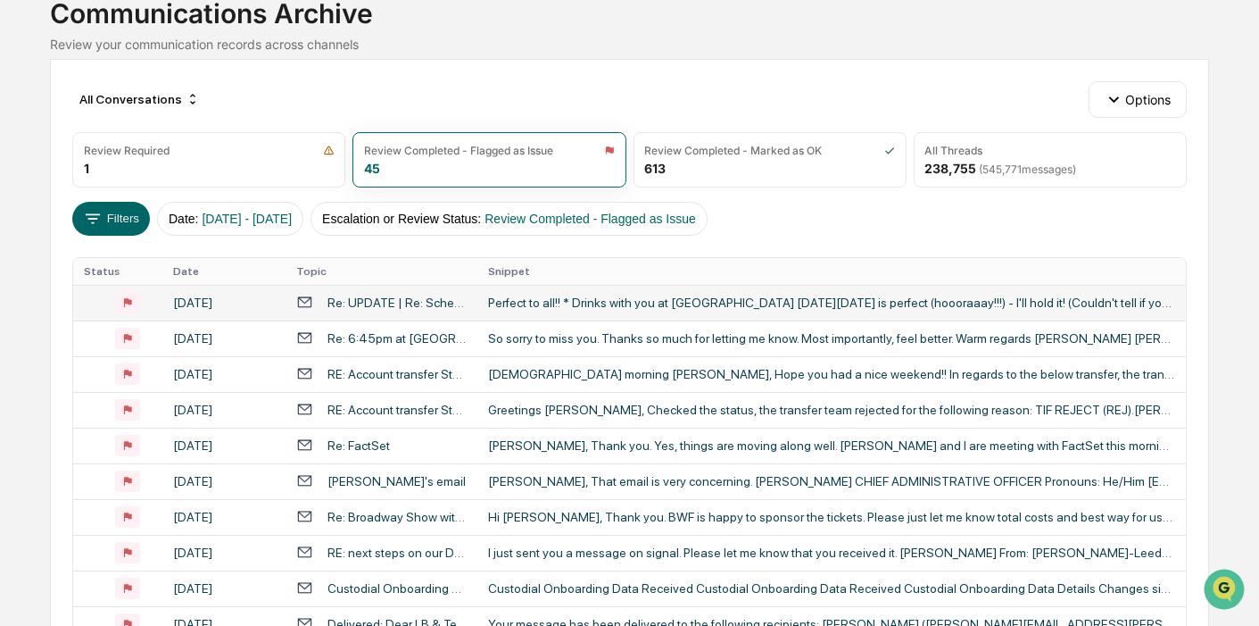
click at [601, 305] on div "Perfect to all!! * Drinks with you at [GEOGRAPHIC_DATA] [DATE][DATE] is perfect…" at bounding box center [831, 302] width 687 height 14
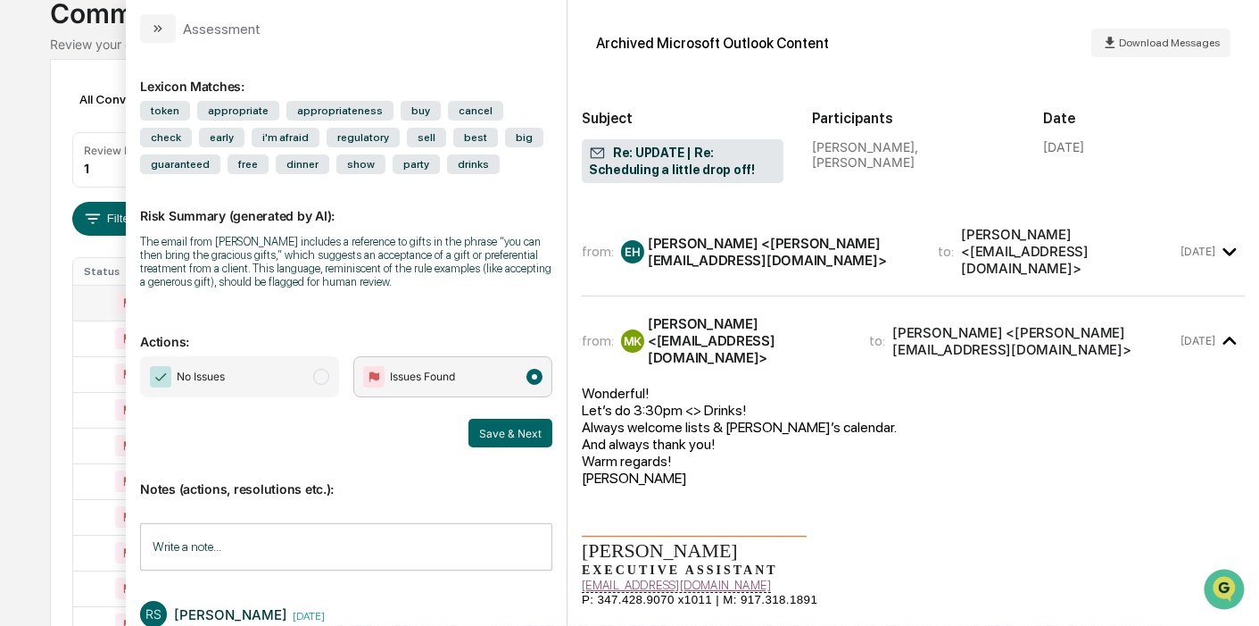
scroll to position [381, 0]
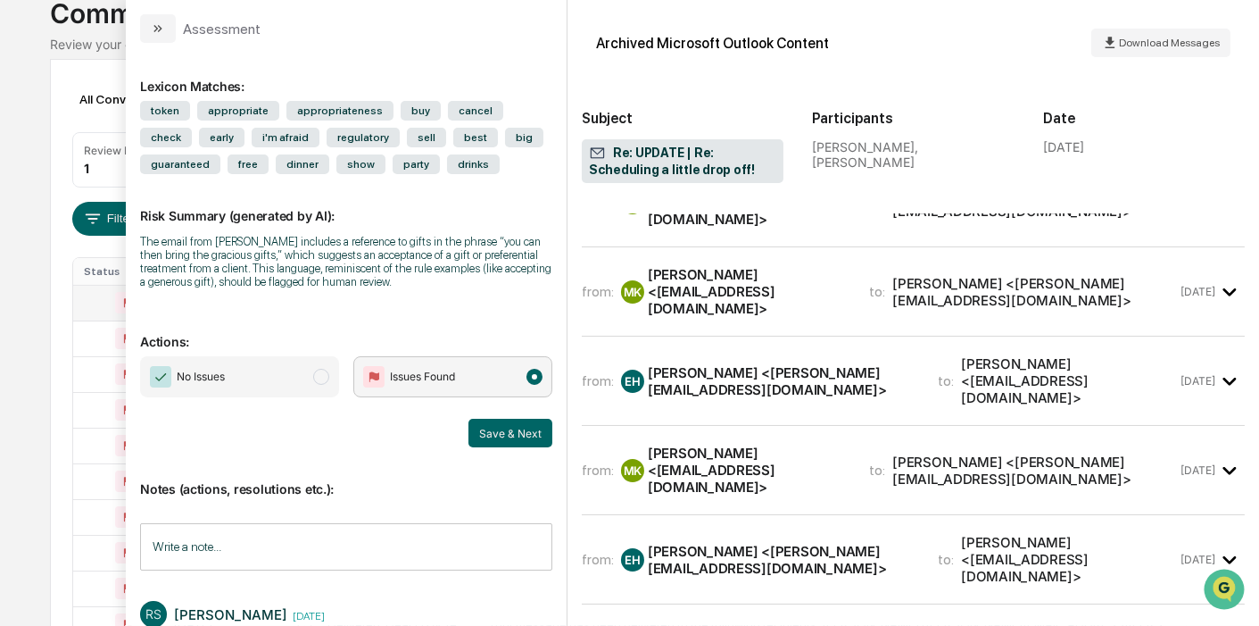
click at [760, 543] on div "[PERSON_NAME] <[PERSON_NAME][EMAIL_ADDRESS][DOMAIN_NAME]>" at bounding box center [782, 560] width 269 height 34
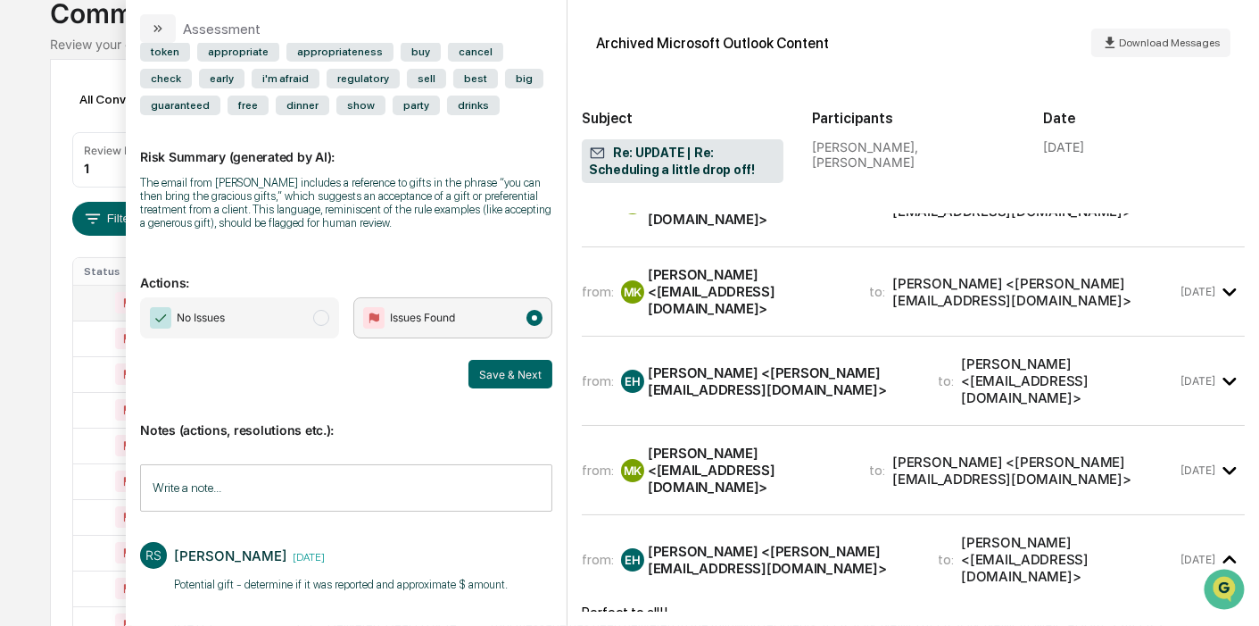
scroll to position [58, 0]
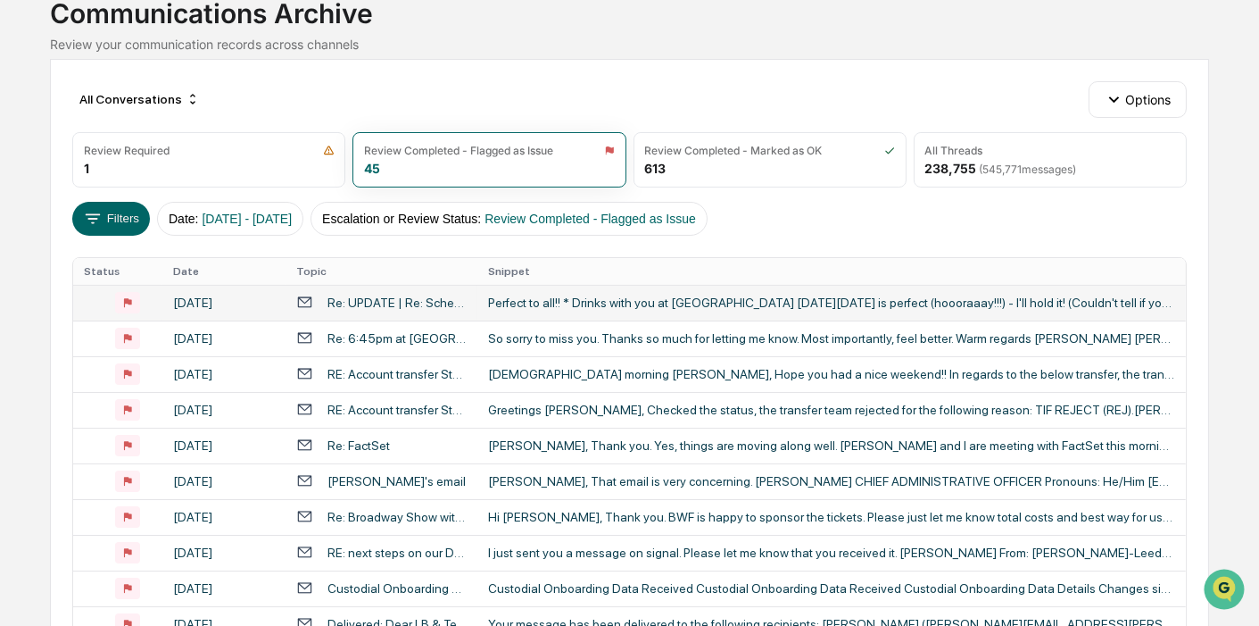
click at [27, 314] on div "Calendar Manage Tasks Reviews Approval Management Company People, Data, Setting…" at bounding box center [629, 577] width 1259 height 1404
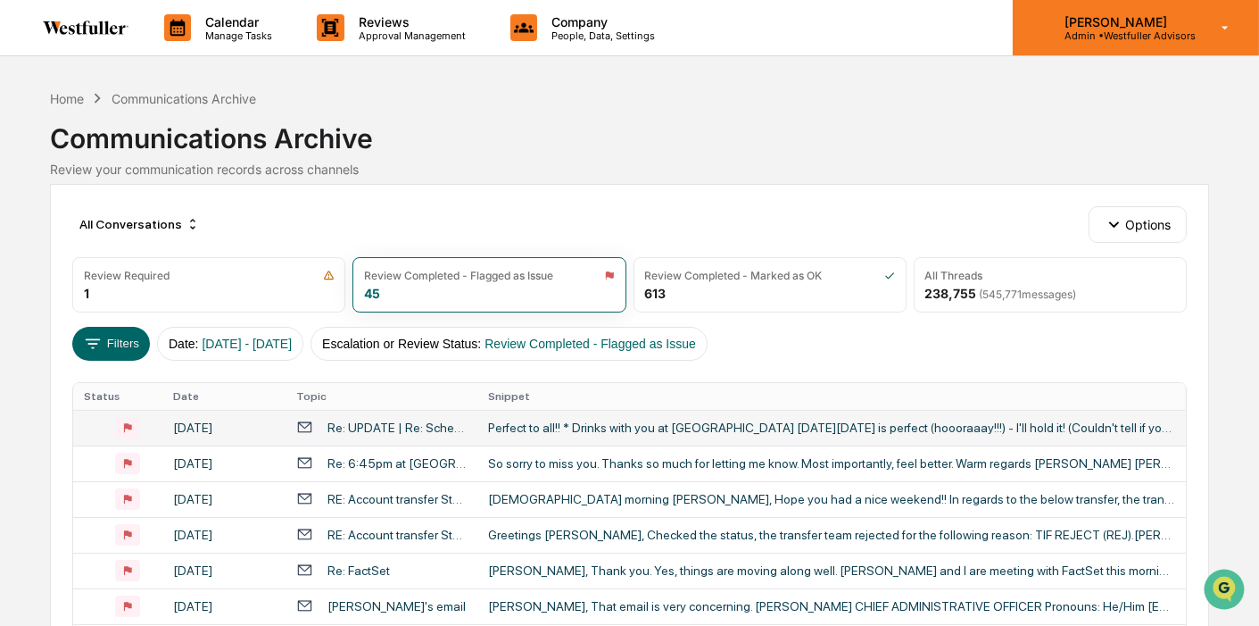
click at [1070, 38] on p "Admin • Westfuller Advisors" at bounding box center [1122, 35] width 145 height 12
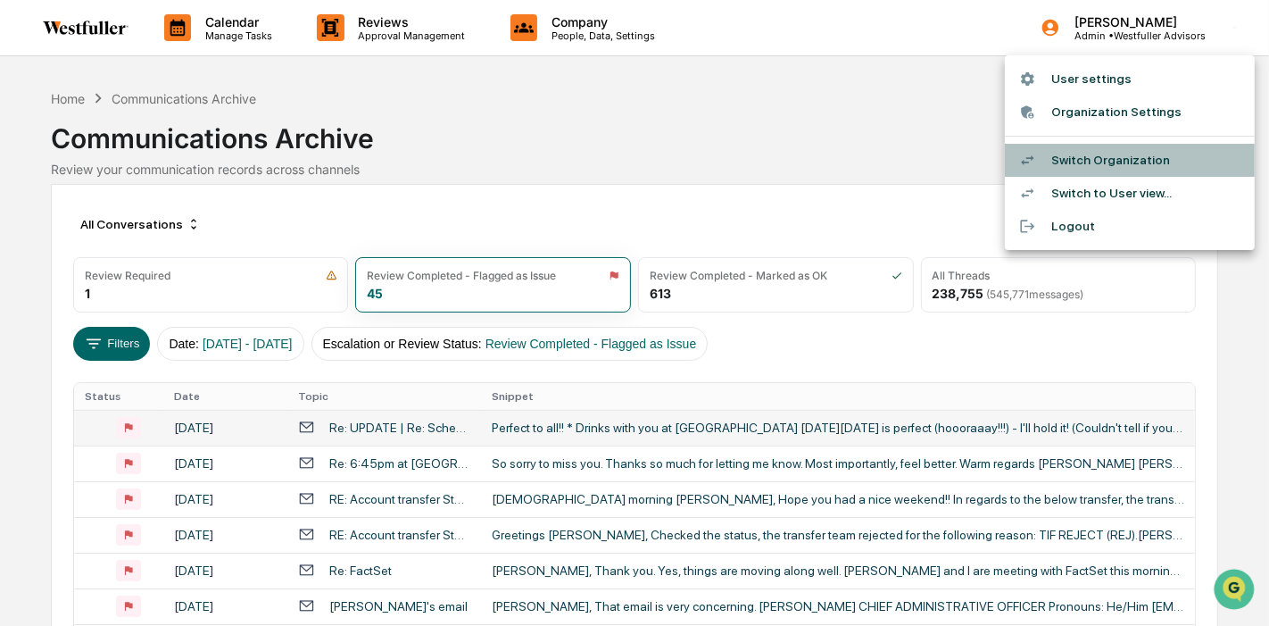
click at [1071, 161] on li "Switch Organization" at bounding box center [1130, 160] width 250 height 33
